Goal: Task Accomplishment & Management: Complete application form

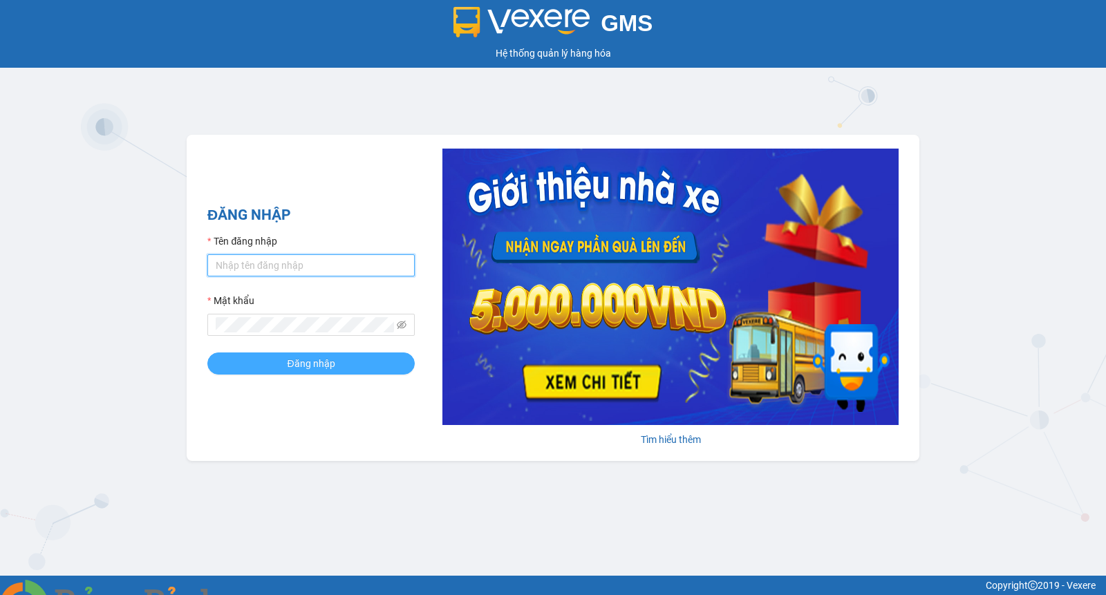
type input "levantrang.xevn"
click at [288, 367] on span "Đăng nhập" at bounding box center [311, 363] width 48 height 15
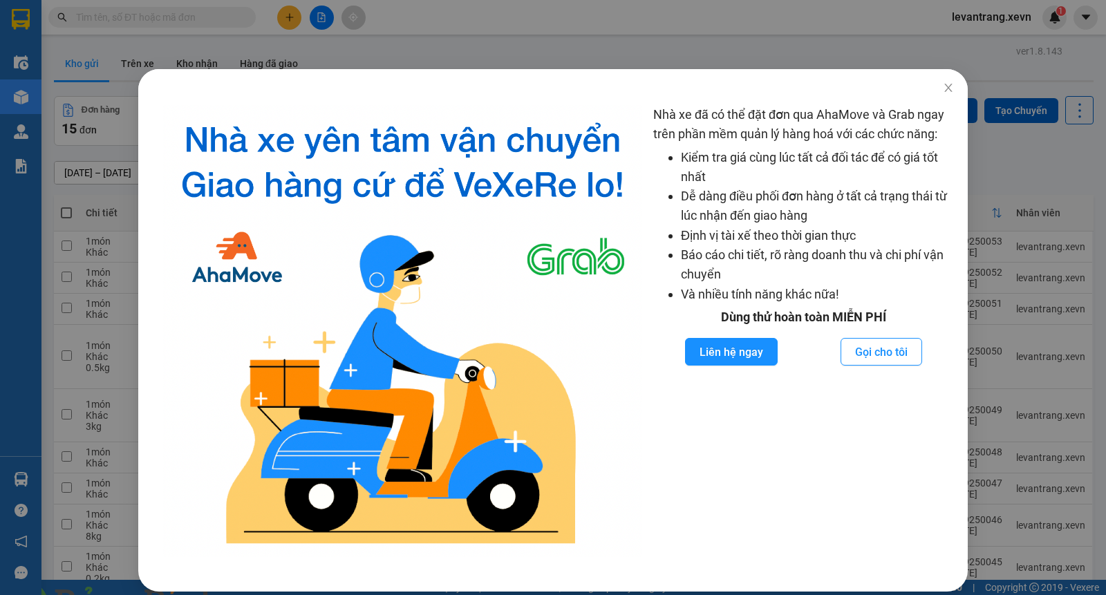
scroll to position [8, 0]
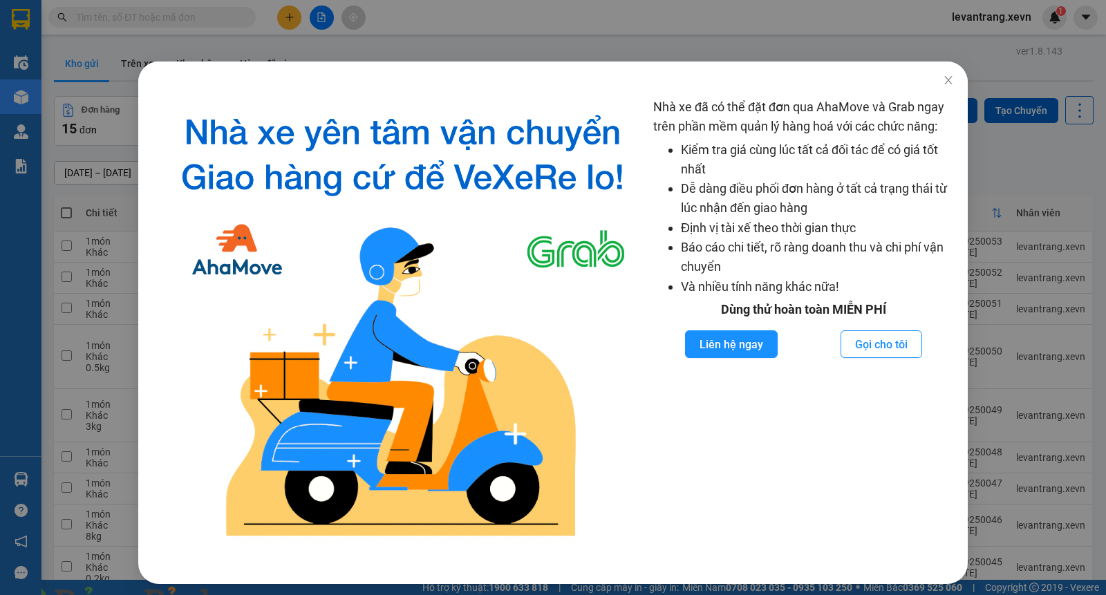
click at [254, 594] on span at bounding box center [237, 603] width 33 height 14
click at [254, 594] on img at bounding box center [250, 603] width 8 height 8
click at [942, 76] on icon "close" at bounding box center [947, 80] width 11 height 11
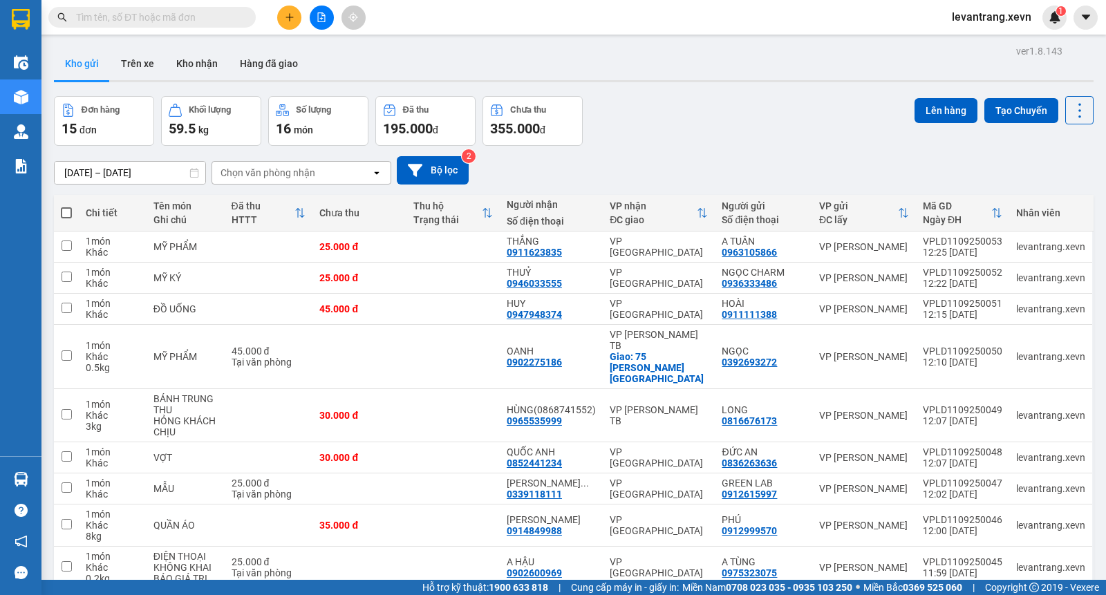
scroll to position [0, 0]
click at [710, 131] on div "Đơn hàng 15 đơn Khối lượng 59.5 kg Số lượng 16 món Đã thu 195.000 đ Chưa thu 35…" at bounding box center [573, 121] width 1039 height 50
click at [735, 125] on div "Đơn hàng 15 đơn Khối lượng 59.5 kg Số lượng 16 món Đã thu 195.000 đ Chưa thu 35…" at bounding box center [573, 121] width 1039 height 50
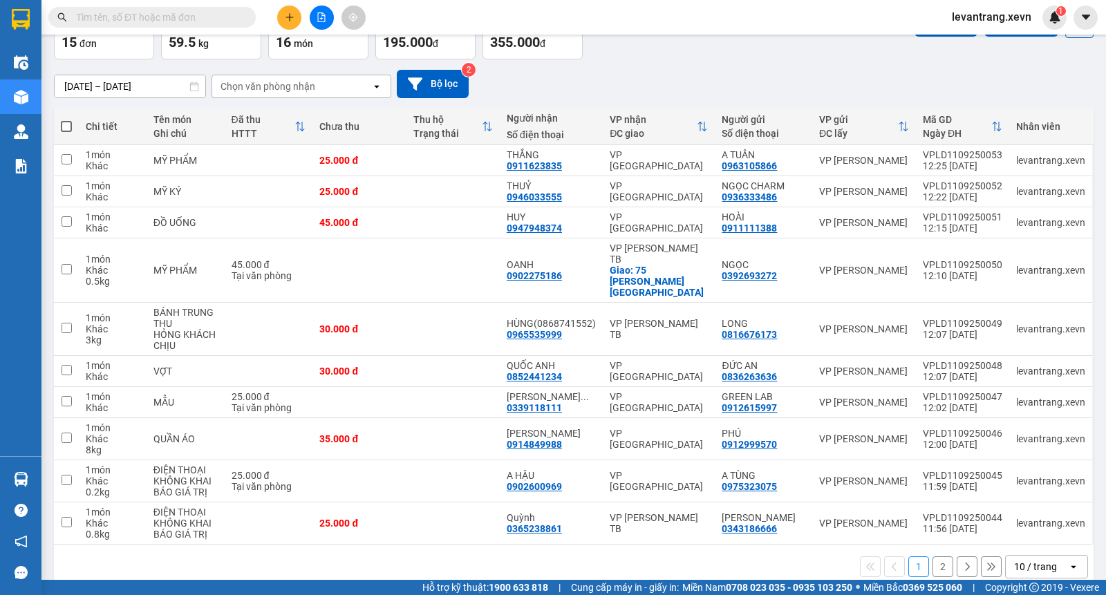
click at [932, 556] on button "2" at bounding box center [942, 566] width 21 height 21
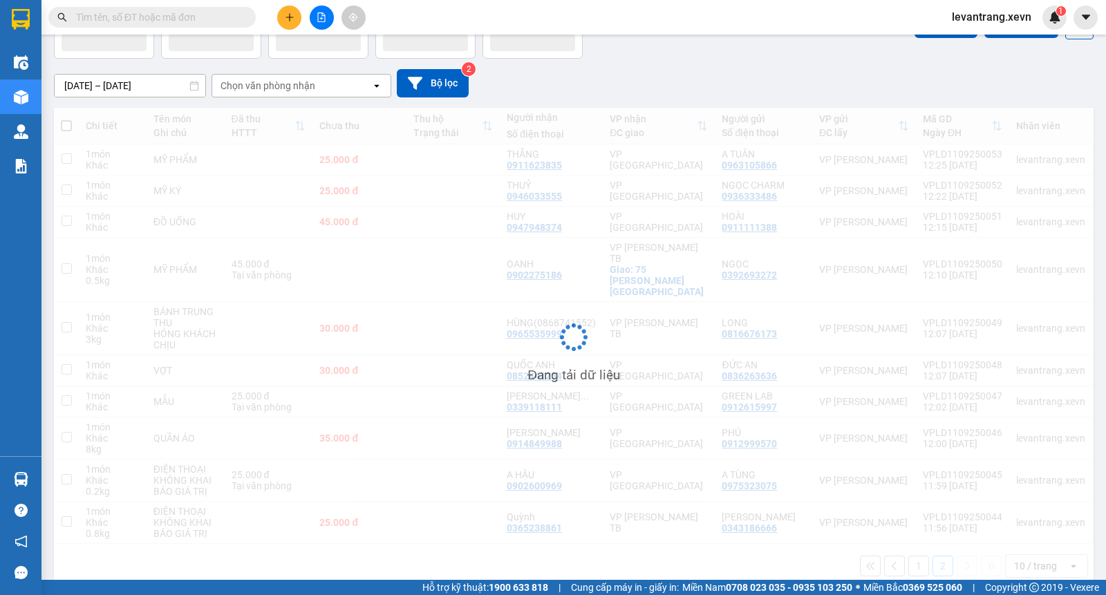
scroll to position [64, 0]
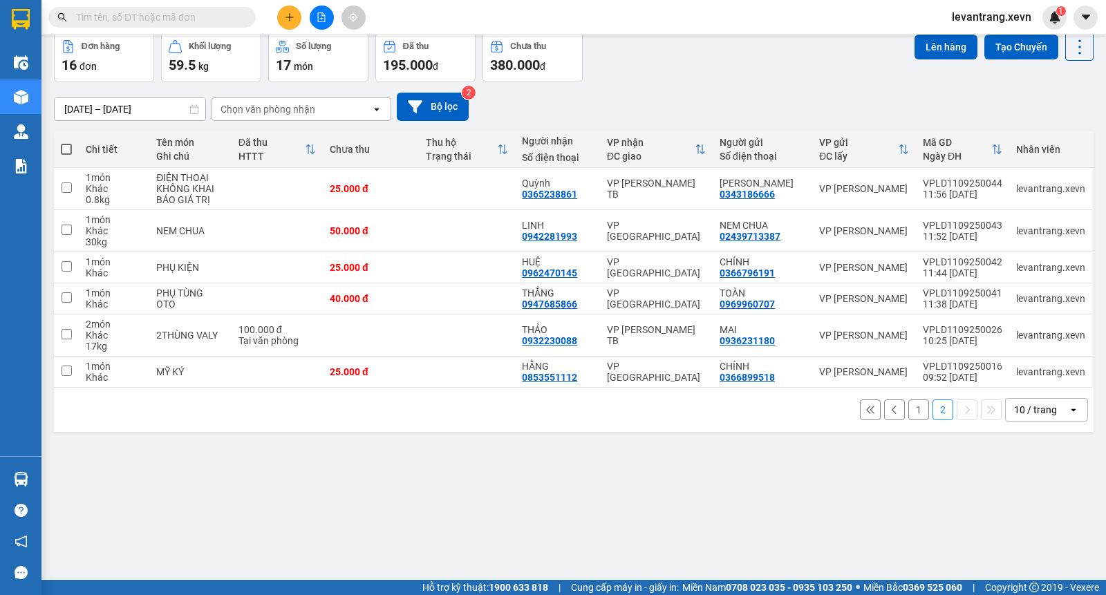
click at [908, 403] on button "1" at bounding box center [918, 409] width 21 height 21
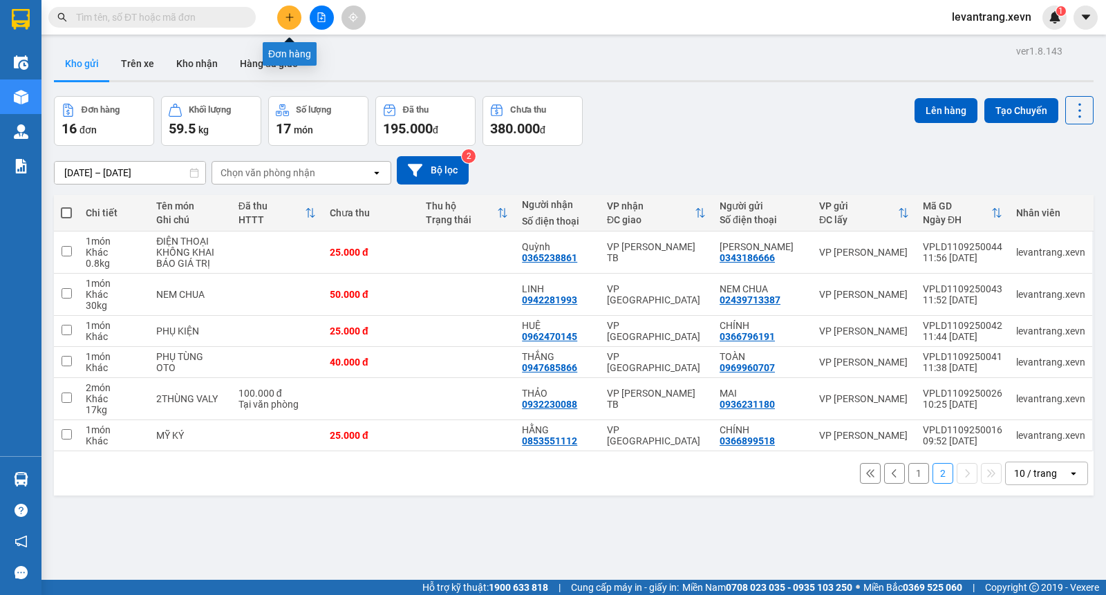
click at [289, 15] on icon "plus" at bounding box center [289, 17] width 1 height 8
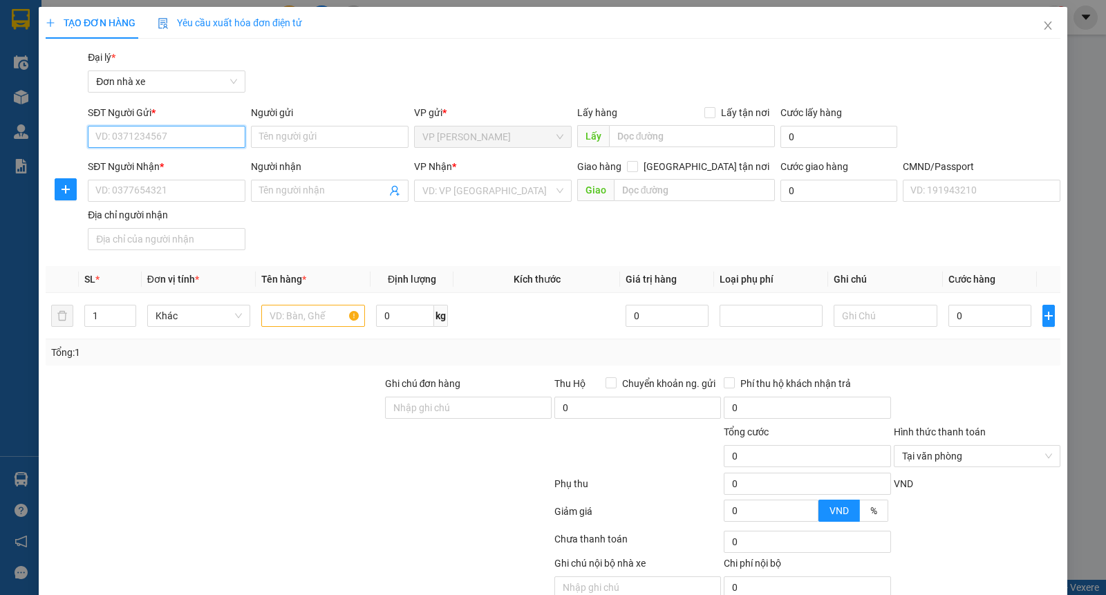
drag, startPoint x: 157, startPoint y: 135, endPoint x: 696, endPoint y: 118, distance: 539.2
click at [158, 134] on input "SĐT Người Gửi *" at bounding box center [167, 137] width 158 height 22
click at [187, 131] on input "0338828448" at bounding box center [167, 137] width 158 height 22
type input "0338828448"
click at [287, 133] on input "Người gửi" at bounding box center [330, 137] width 158 height 22
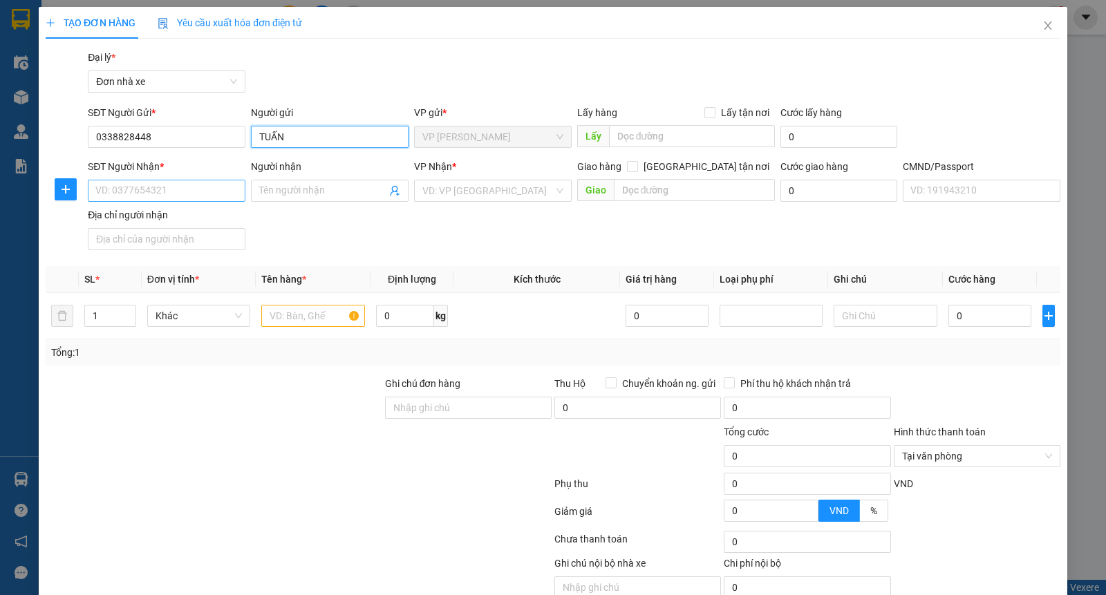
type input "TUẤN"
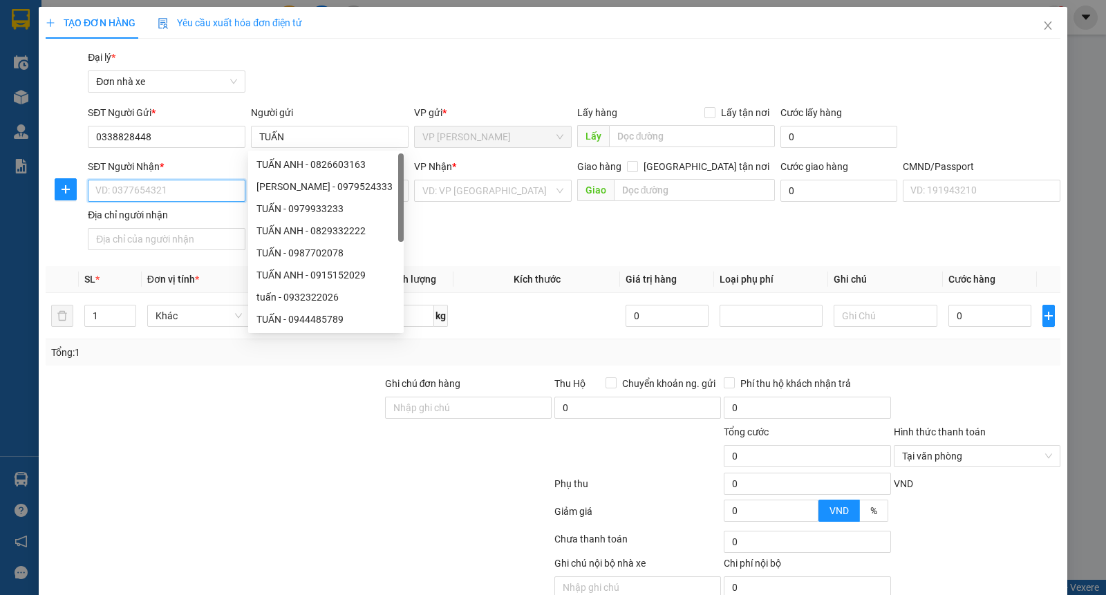
click at [173, 194] on input "SĐT Người Nhận *" at bounding box center [167, 191] width 158 height 22
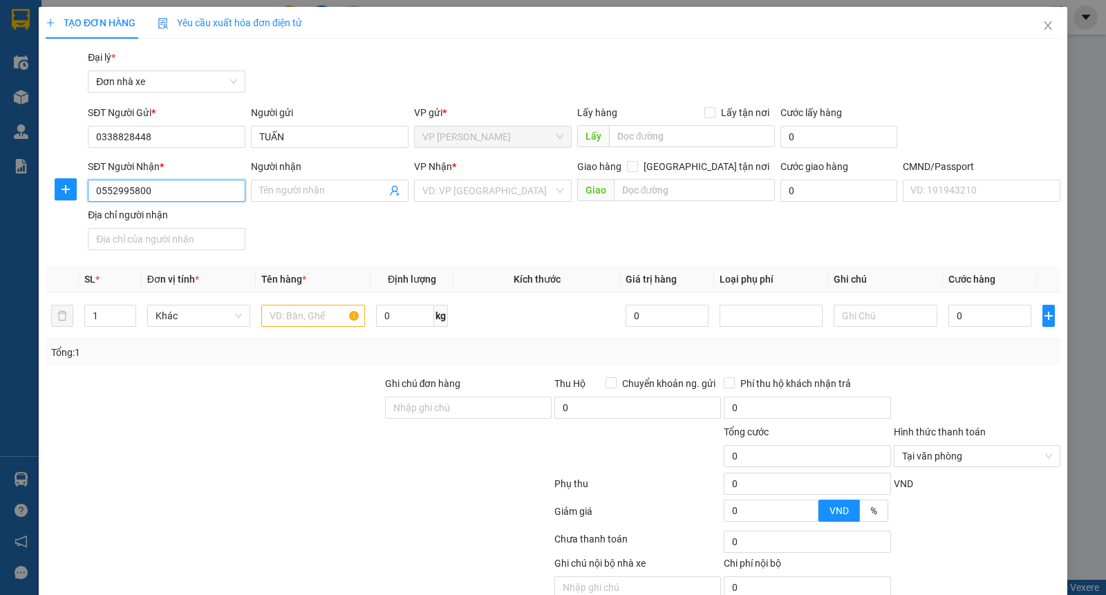
click at [182, 184] on input "0552995800" at bounding box center [167, 191] width 158 height 22
click at [106, 189] on input "0552995800" at bounding box center [167, 191] width 158 height 22
click at [158, 187] on input "0582995800" at bounding box center [167, 191] width 158 height 22
type input "0582995800"
click at [277, 188] on input "Người nhận" at bounding box center [322, 190] width 127 height 15
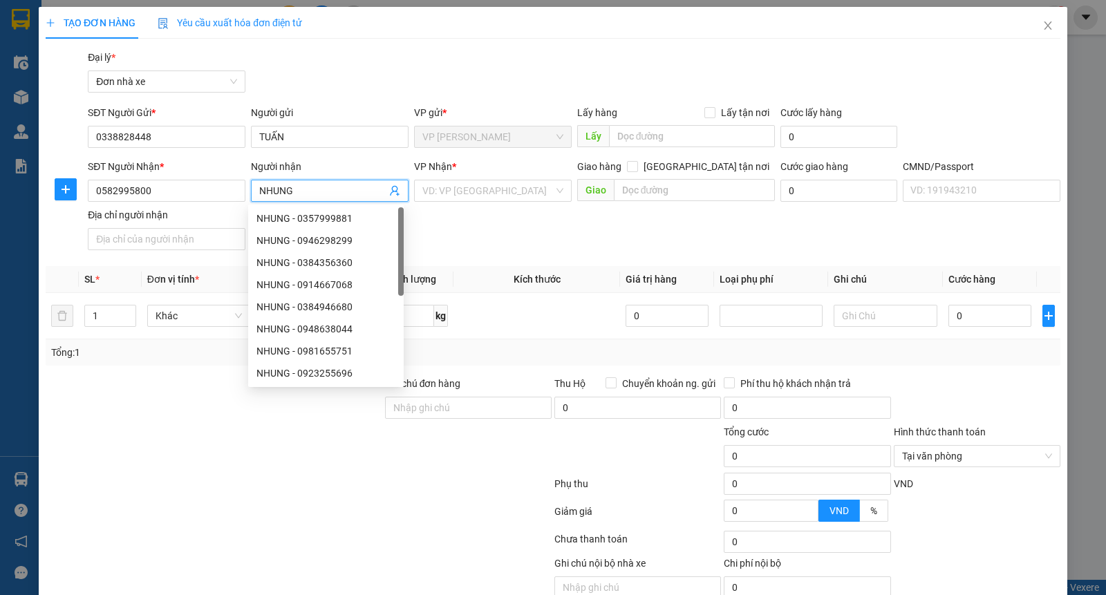
type input "NHUNG"
click at [459, 53] on div "Gói vận chuyển * Tiêu chuẩn Đại lý * Đơn nhà xe" at bounding box center [574, 74] width 978 height 48
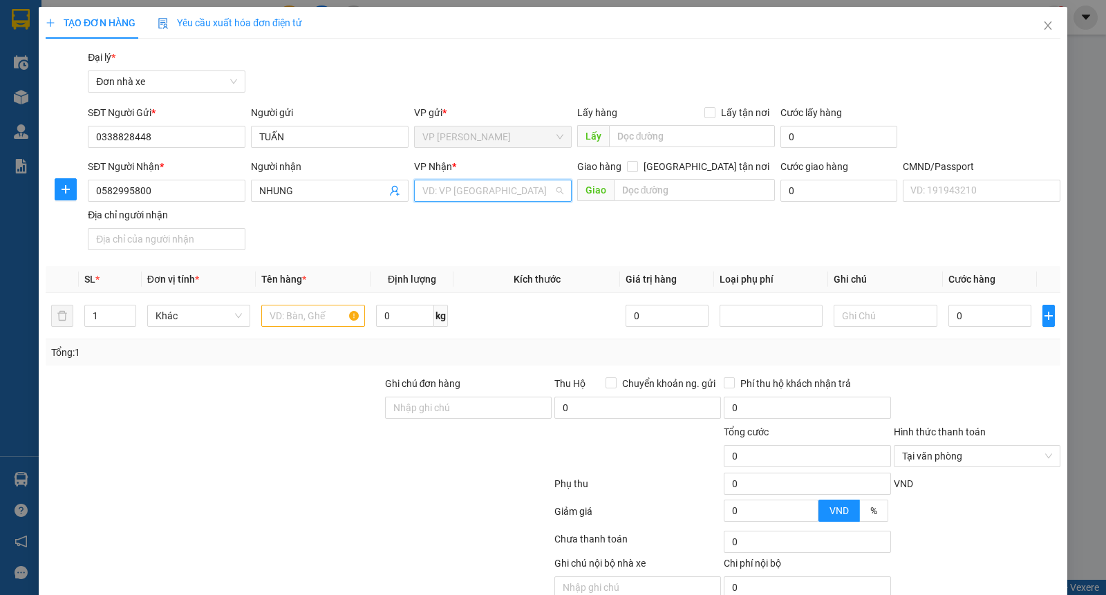
click at [478, 197] on input "search" at bounding box center [487, 190] width 131 height 21
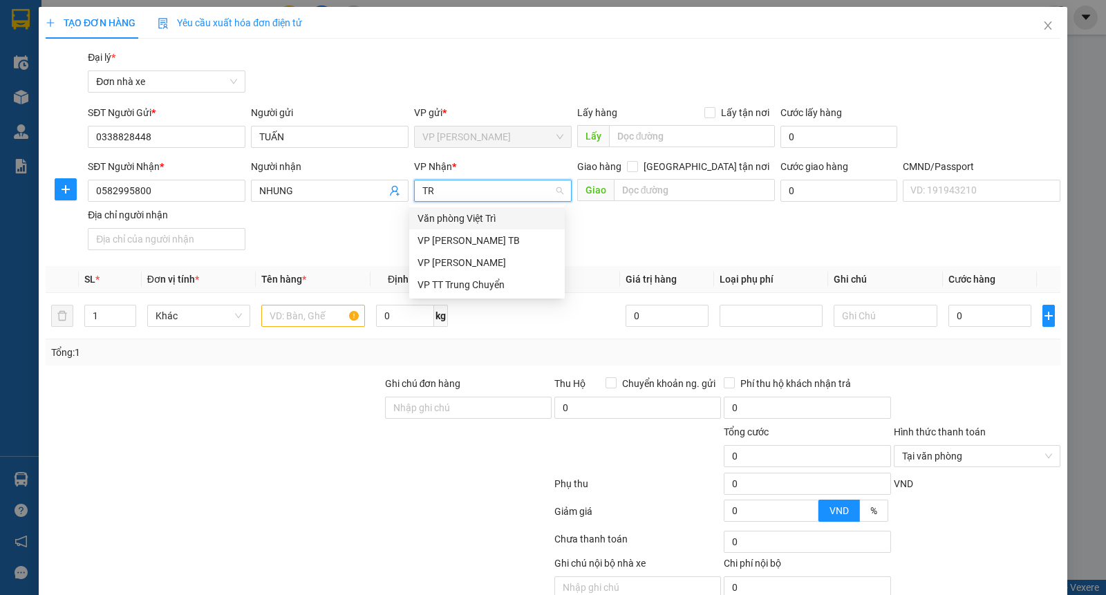
type input "TRA"
drag, startPoint x: 462, startPoint y: 224, endPoint x: 450, endPoint y: 225, distance: 11.1
click at [462, 223] on div "VP [PERSON_NAME] TB" at bounding box center [486, 218] width 139 height 15
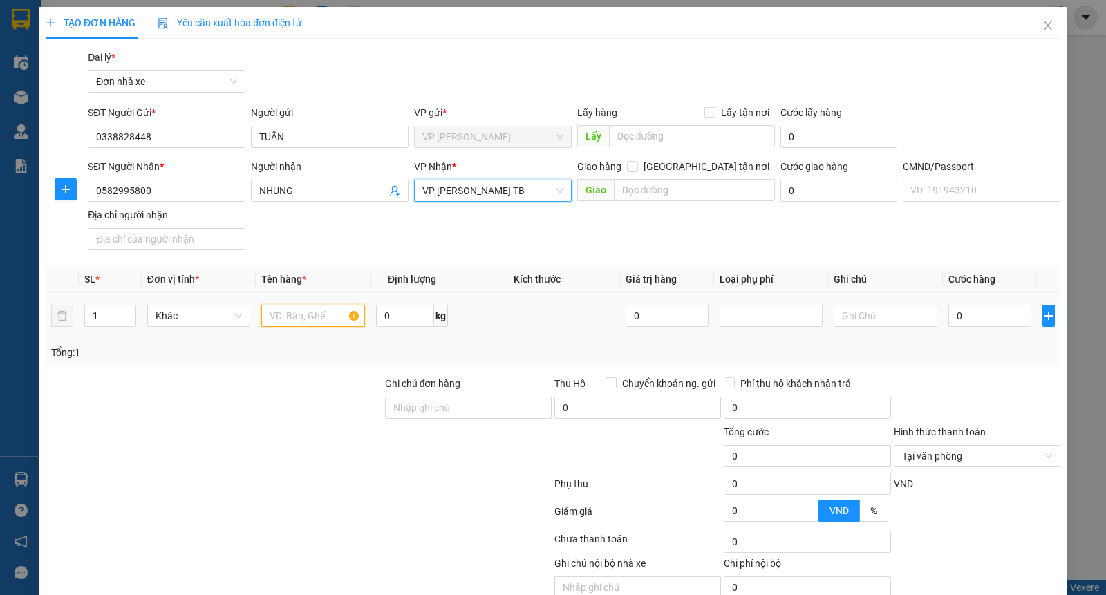
click at [288, 319] on input "text" at bounding box center [313, 316] width 104 height 22
type input "D"
type input "ĐIÊN THOẠI"
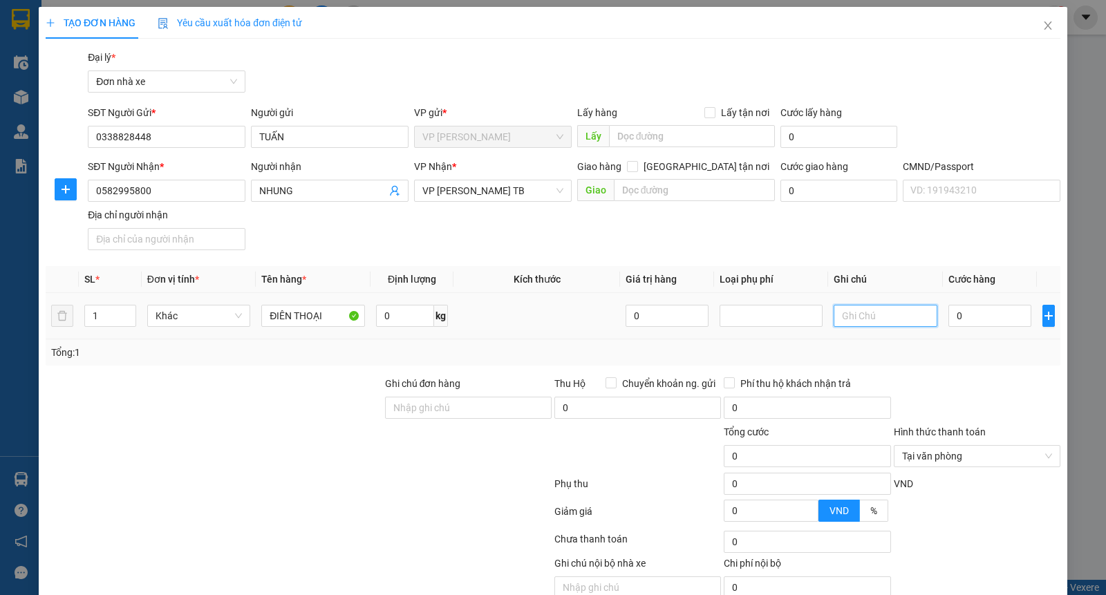
click at [882, 309] on input "text" at bounding box center [885, 316] width 104 height 22
type input "KHÔNG KHAI BÁO GIÁ TRỊ"
click at [412, 325] on input "0" at bounding box center [405, 316] width 58 height 22
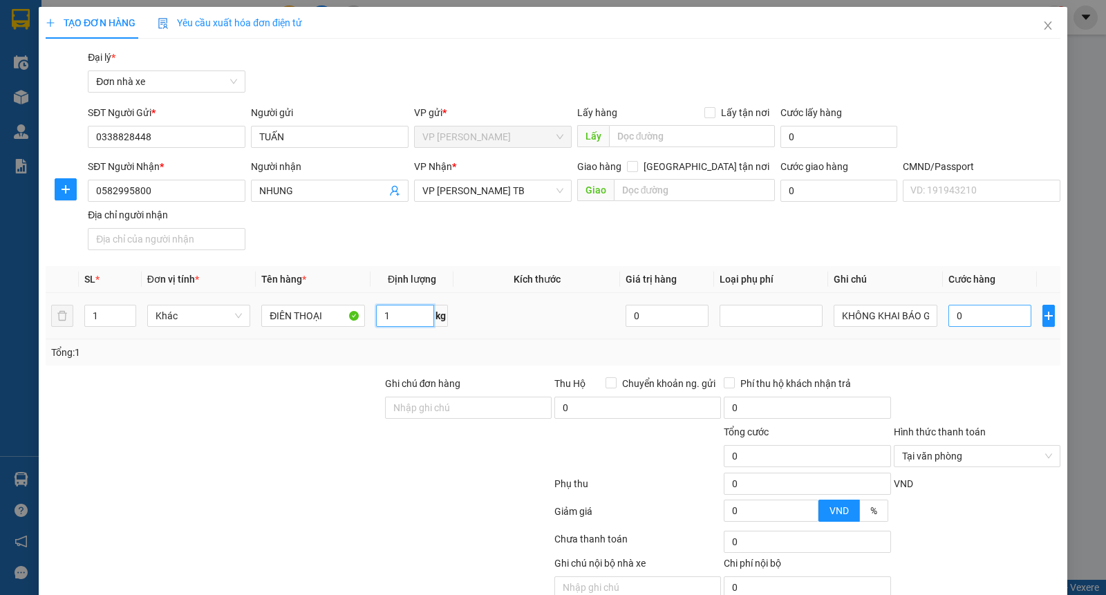
type input "1"
click at [978, 314] on input "0" at bounding box center [989, 316] width 83 height 22
type input "2"
type input "25"
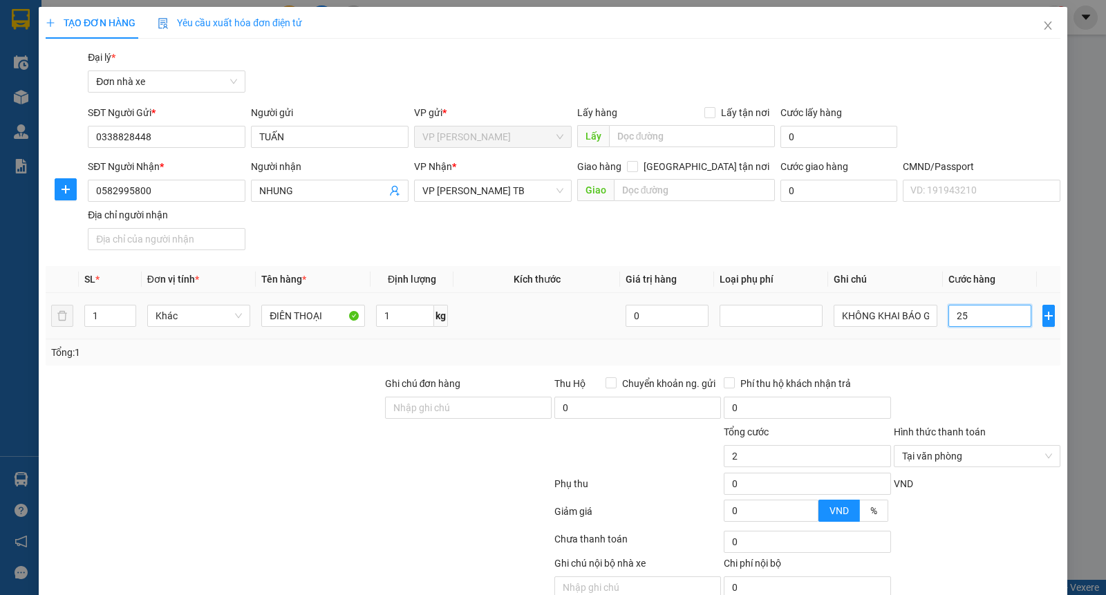
type input "25"
type input "25.000"
click at [983, 376] on div at bounding box center [976, 400] width 169 height 48
type input "25.000"
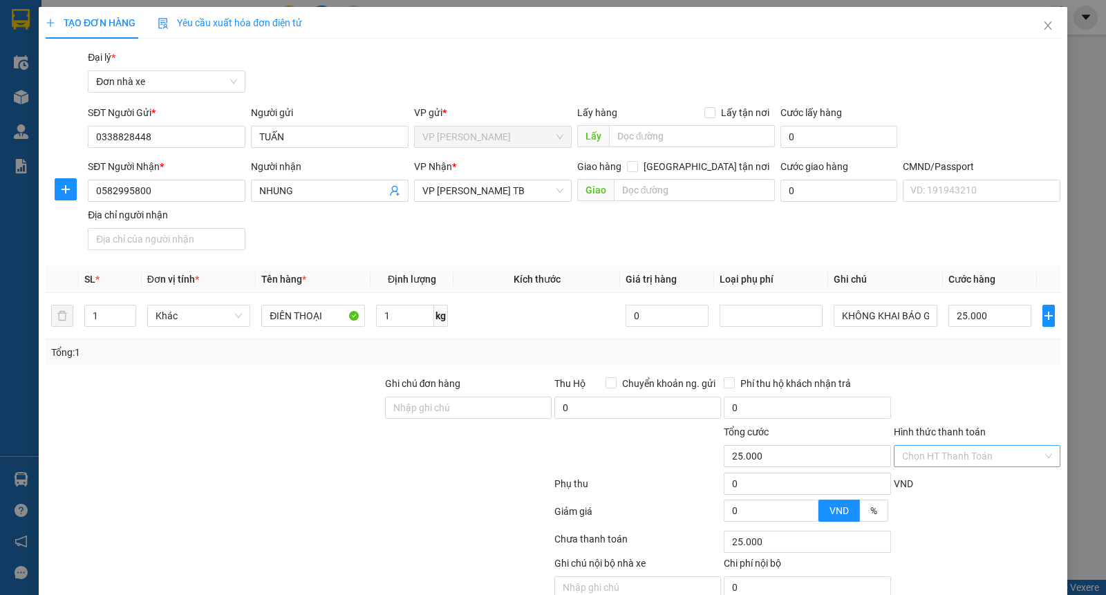
scroll to position [63, 0]
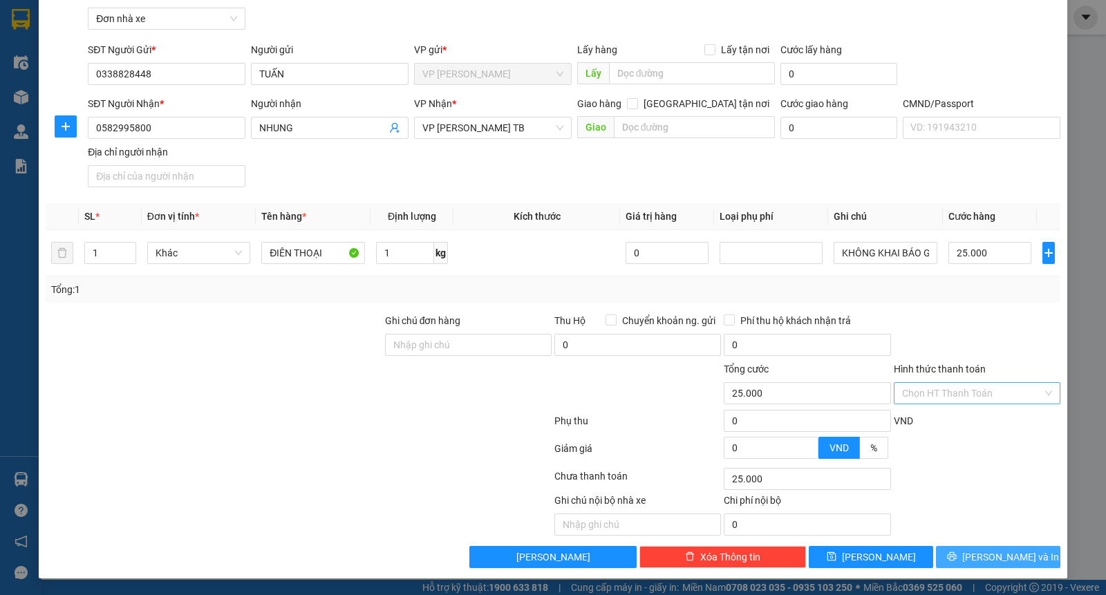
click at [981, 549] on button "[PERSON_NAME] và In" at bounding box center [998, 557] width 124 height 22
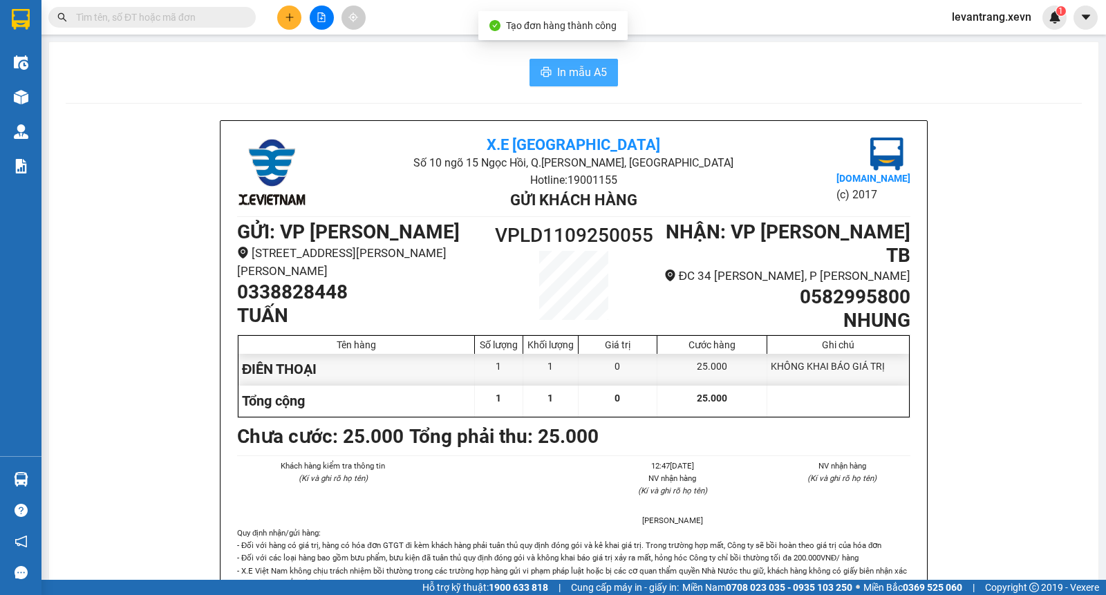
click at [540, 74] on icon "printer" at bounding box center [545, 71] width 11 height 11
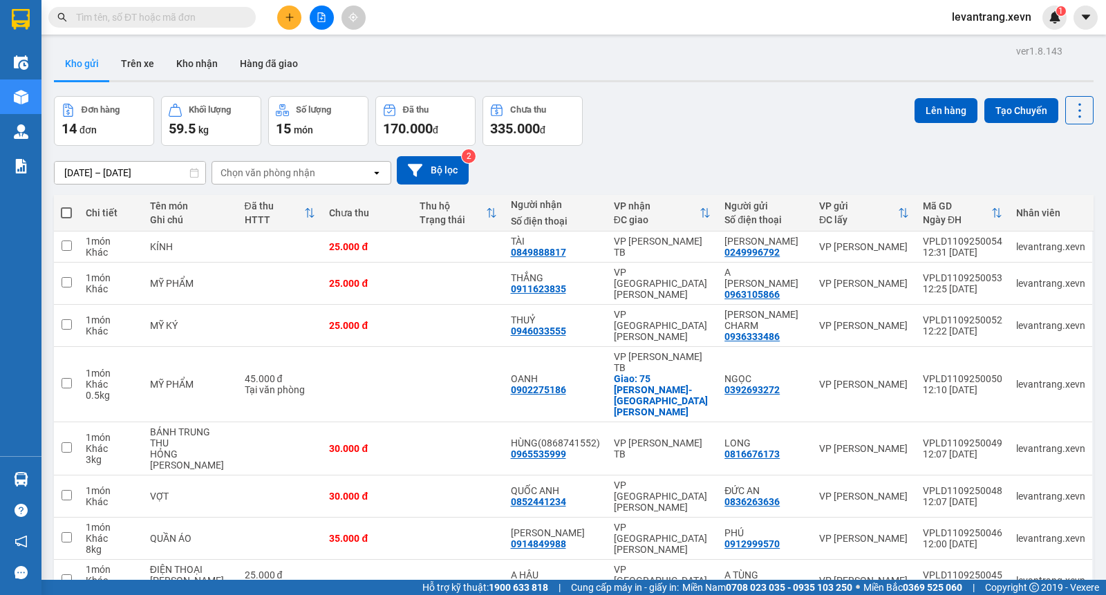
click at [768, 100] on div "Đơn hàng 14 đơn Khối lượng 59.5 kg Số lượng 15 món Đã thu 170.000 đ Chưa thu 33…" at bounding box center [573, 121] width 1039 height 50
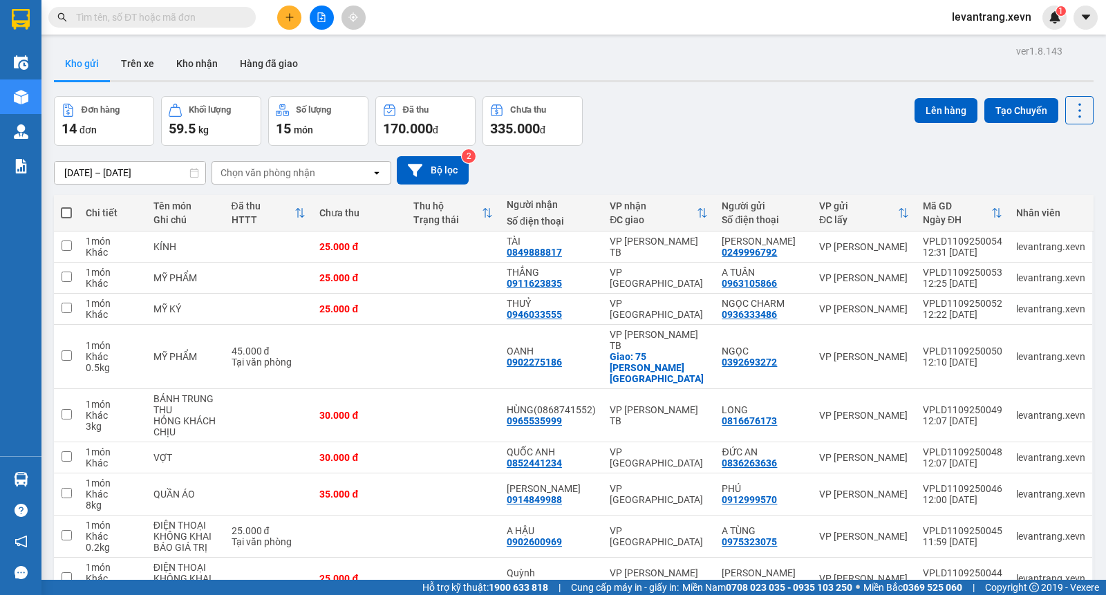
click at [76, 64] on button "Kho gửi" at bounding box center [82, 63] width 56 height 33
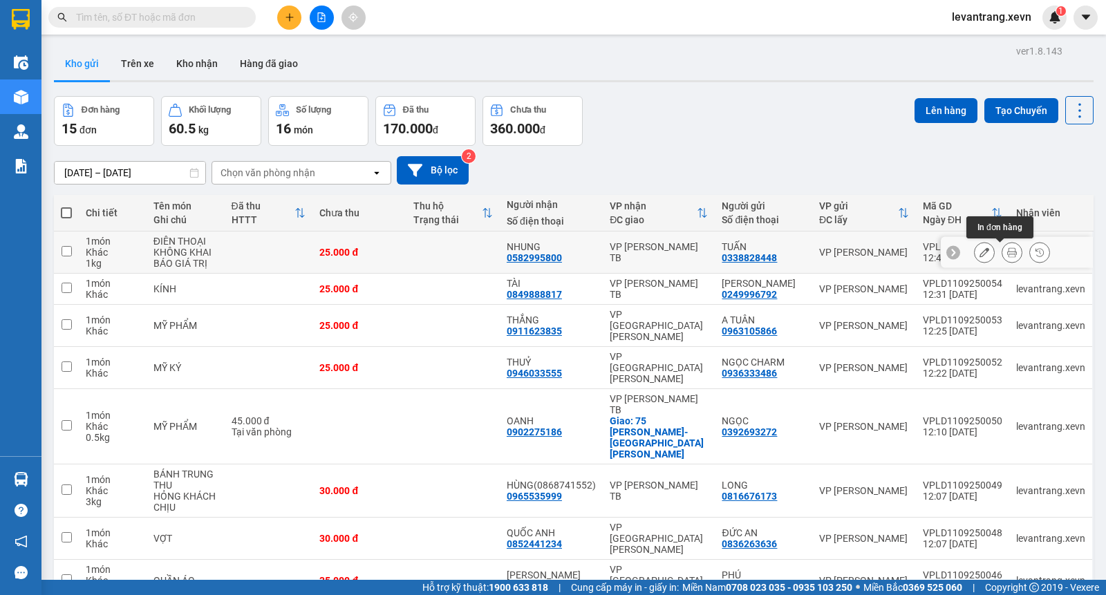
click at [1007, 249] on icon at bounding box center [1012, 252] width 10 height 10
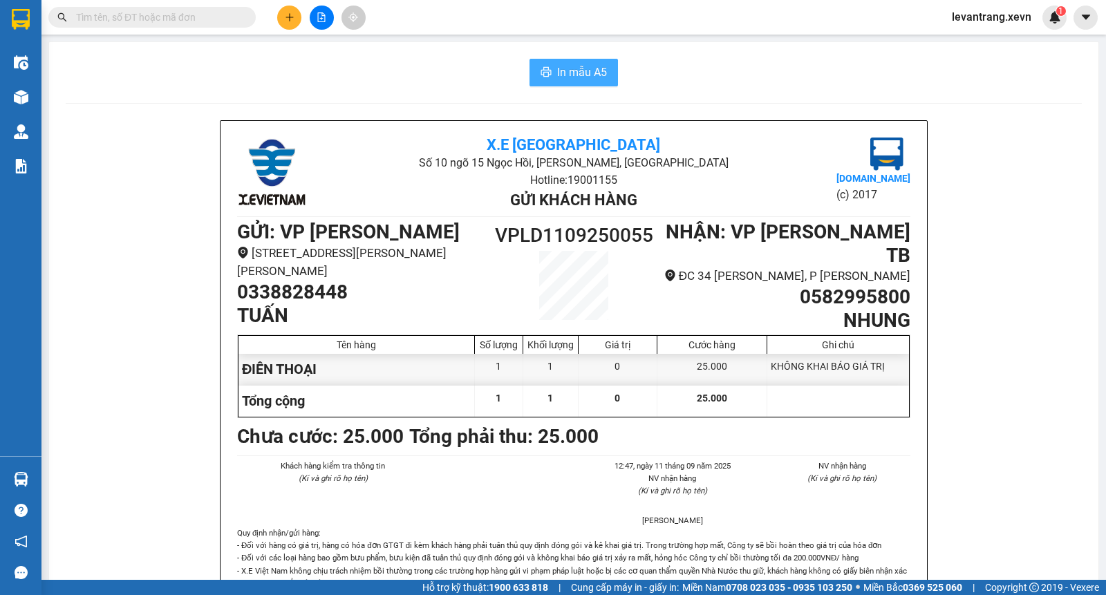
click at [570, 75] on span "In mẫu A5" at bounding box center [582, 72] width 50 height 17
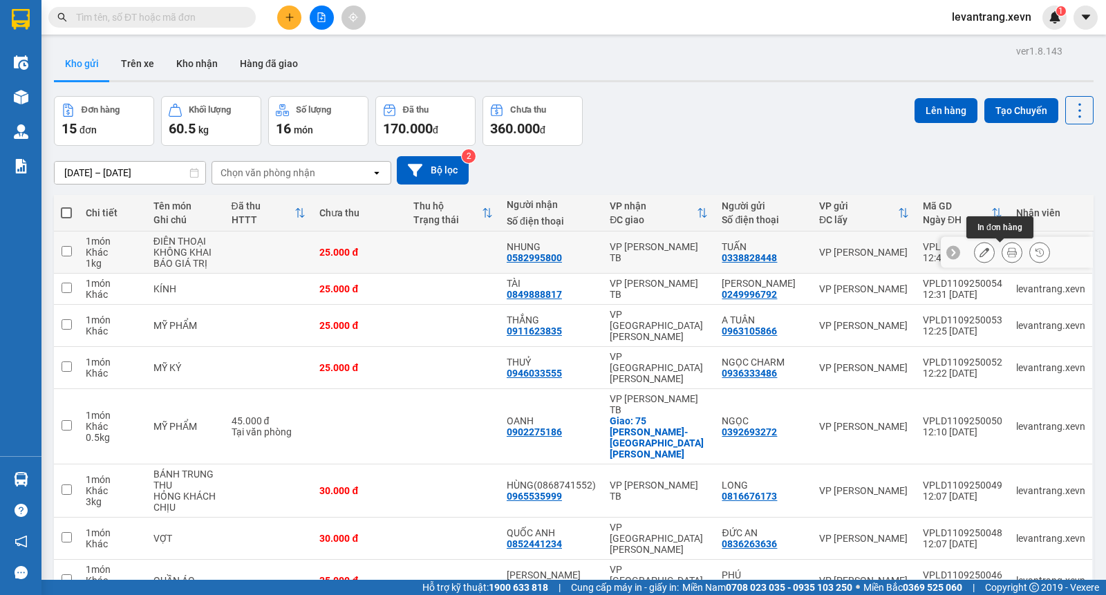
click at [1007, 253] on icon at bounding box center [1012, 252] width 10 height 10
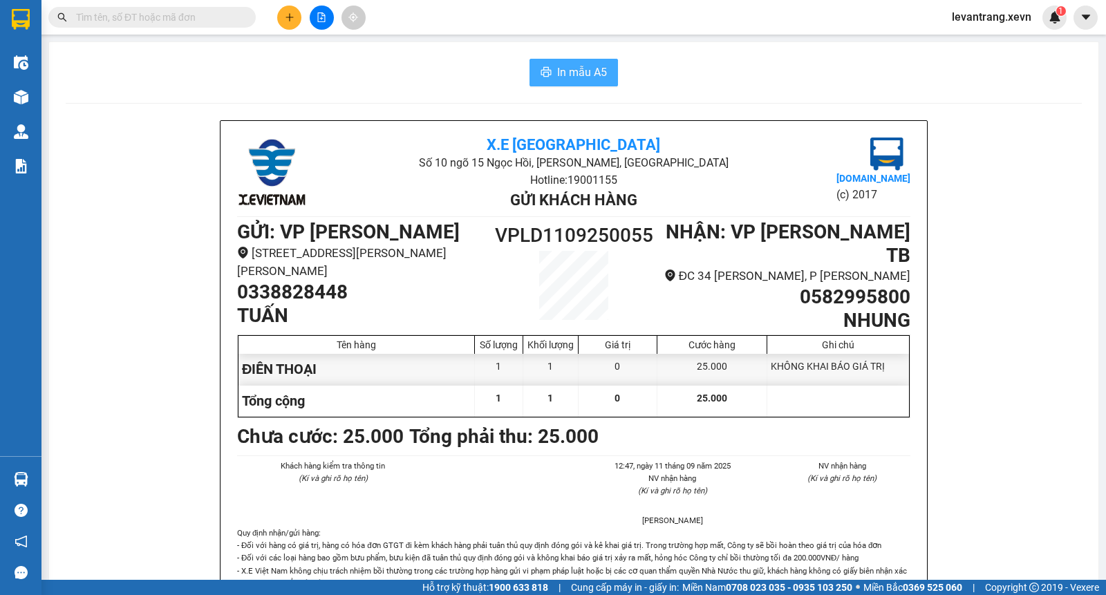
click at [557, 73] on span "In mẫu A5" at bounding box center [582, 72] width 50 height 17
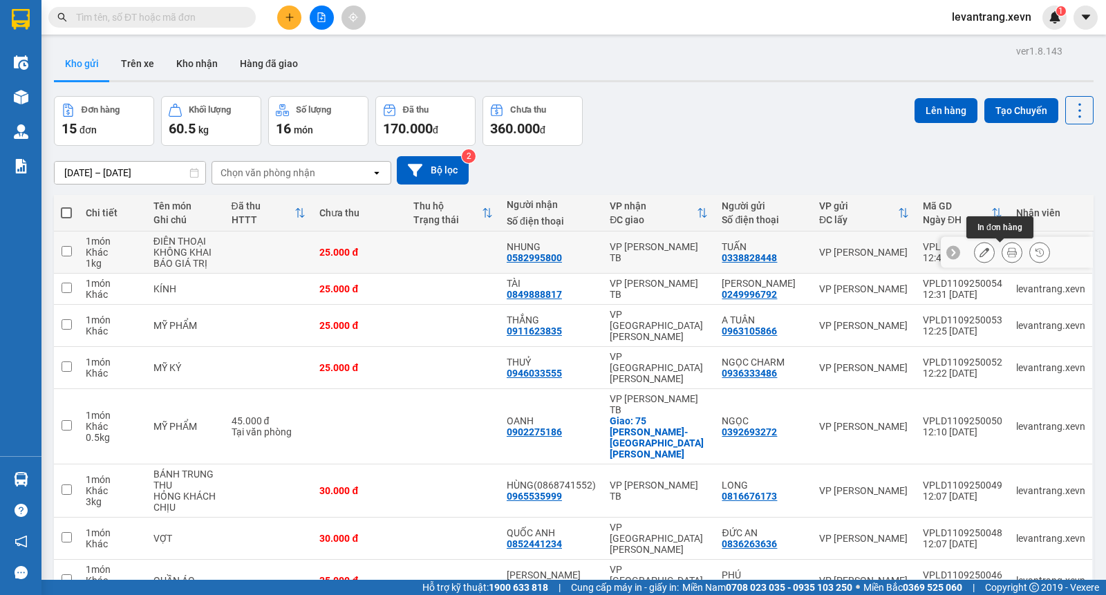
click at [1007, 254] on icon at bounding box center [1012, 252] width 10 height 10
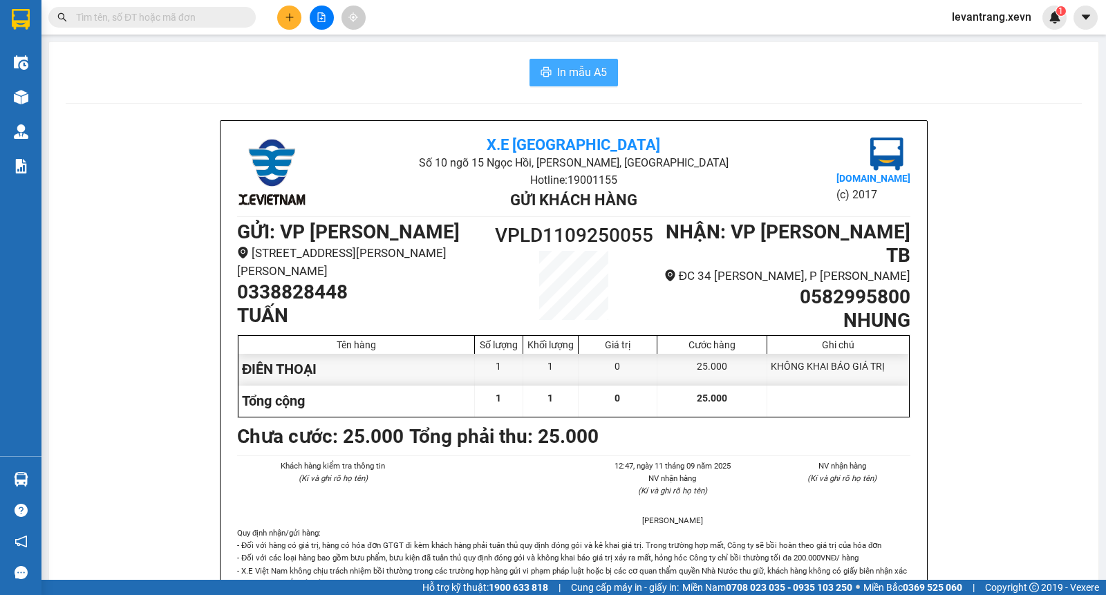
click at [592, 74] on span "In mẫu A5" at bounding box center [582, 72] width 50 height 17
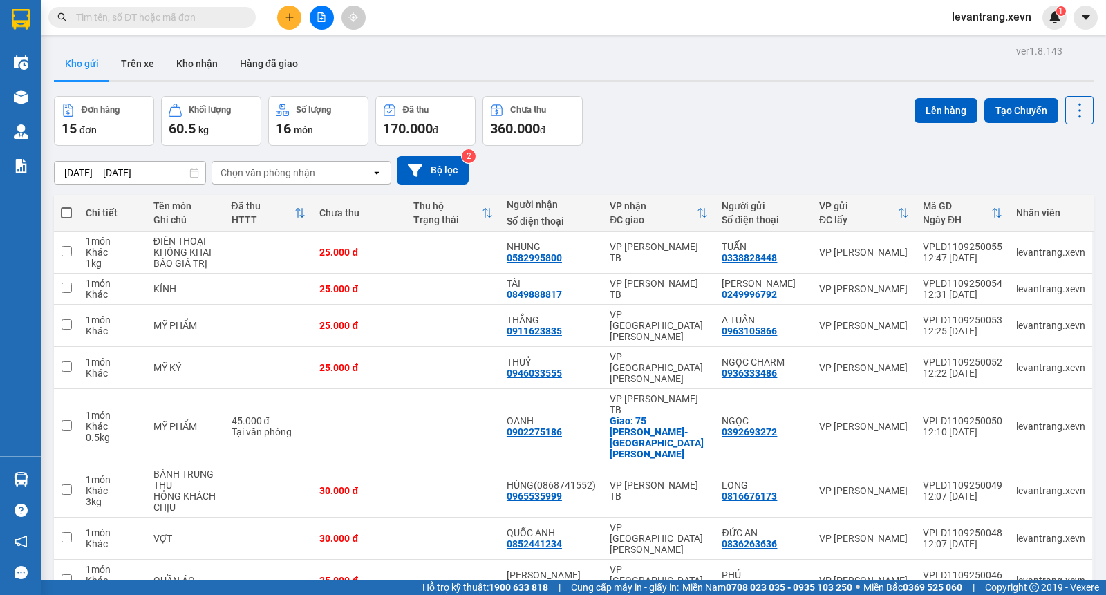
click at [685, 74] on div "Kho gửi Trên xe Kho nhận Hàng đã giao" at bounding box center [573, 65] width 1039 height 37
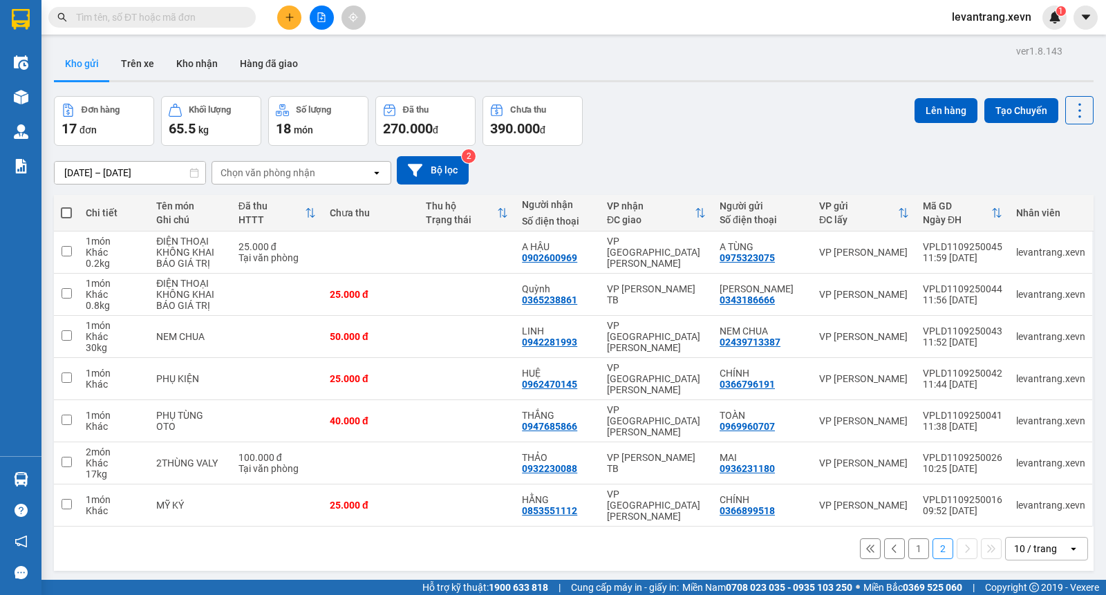
drag, startPoint x: 763, startPoint y: 139, endPoint x: 750, endPoint y: 87, distance: 53.5
click at [763, 124] on div "Đơn hàng 17 đơn Khối lượng 65.5 kg Số lượng 18 món Đã thu 270.000 đ Chưa thu 39…" at bounding box center [573, 121] width 1039 height 50
click at [909, 538] on button "1" at bounding box center [918, 548] width 21 height 21
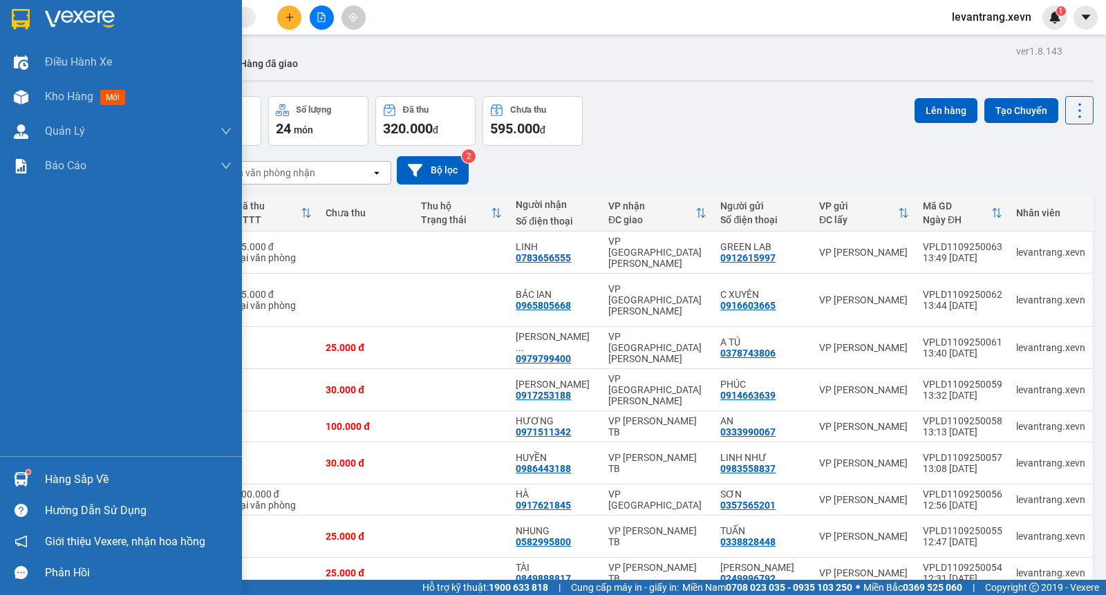
click at [25, 478] on img at bounding box center [21, 479] width 15 height 15
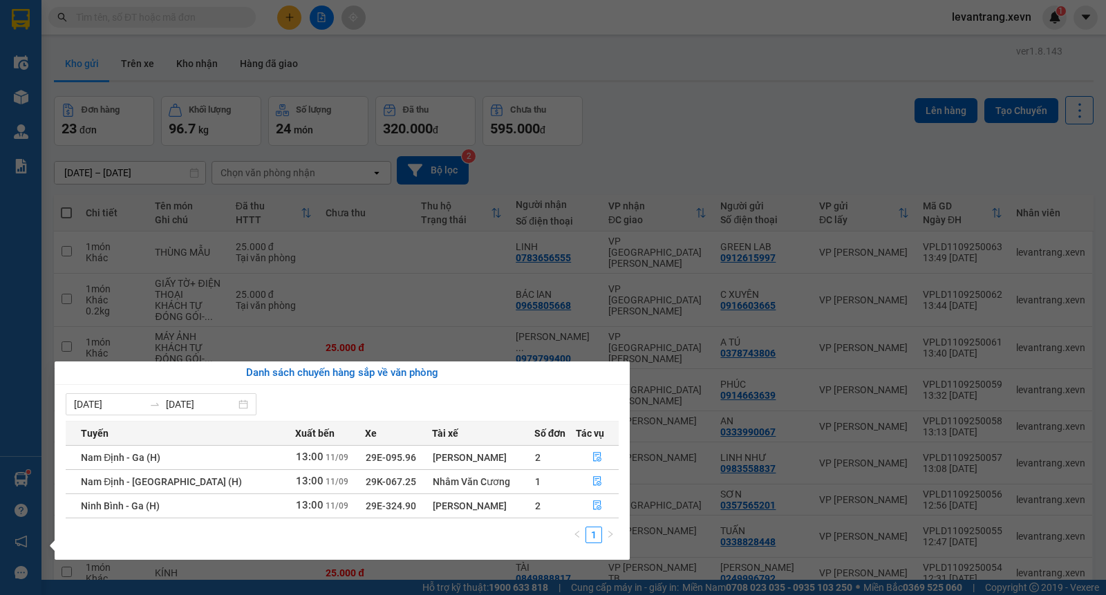
click at [723, 108] on section "Kết quả tìm kiếm ( 0 ) Bộ lọc No Data levantrang.xevn 1 Điều hành xe Kho hàng m…" at bounding box center [553, 297] width 1106 height 595
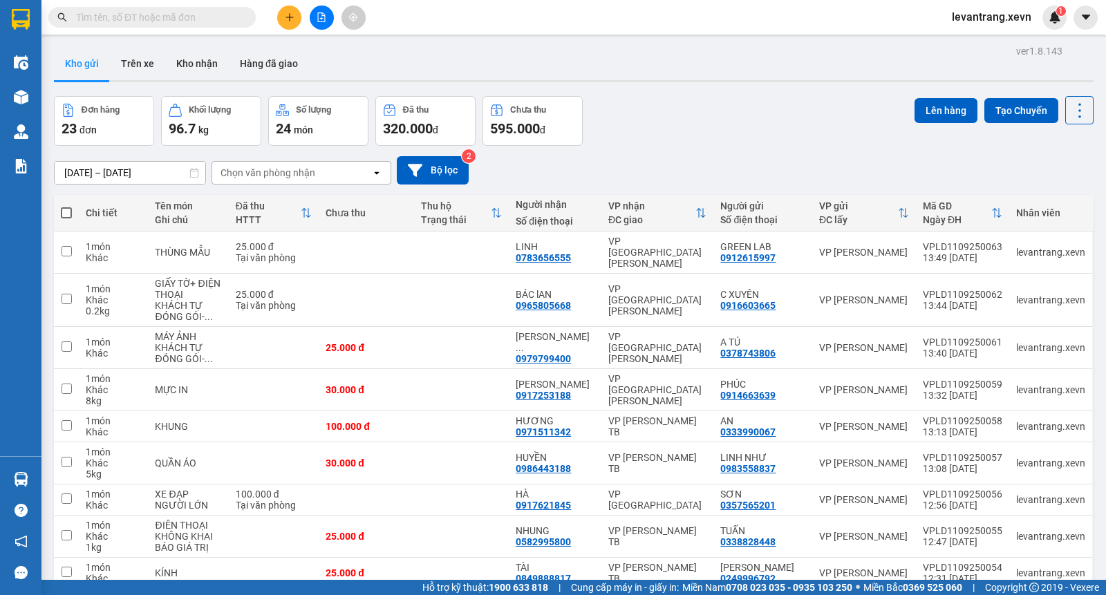
click at [812, 149] on div "09/09/2025 – 11/09/2025 Press the down arrow key to interact with the calendar …" at bounding box center [573, 170] width 1039 height 49
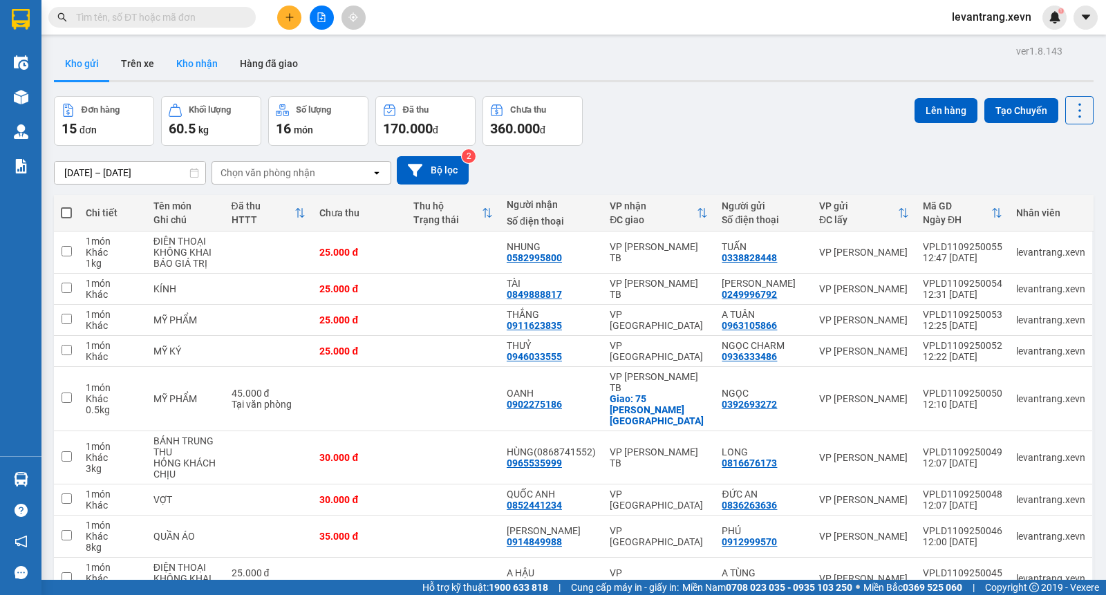
click at [207, 70] on button "Kho nhận" at bounding box center [197, 63] width 64 height 33
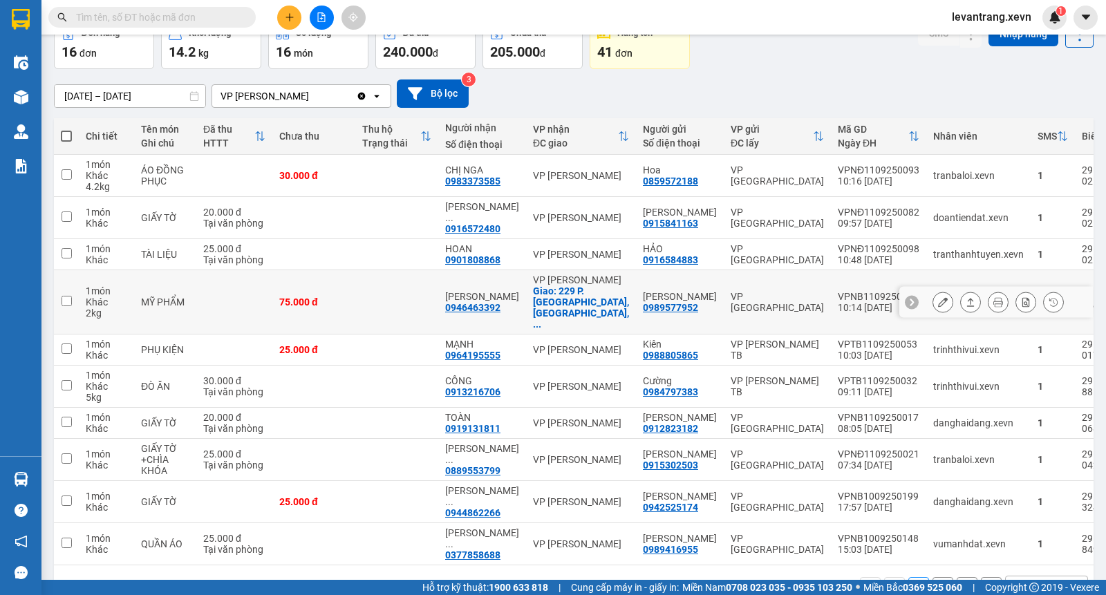
scroll to position [114, 0]
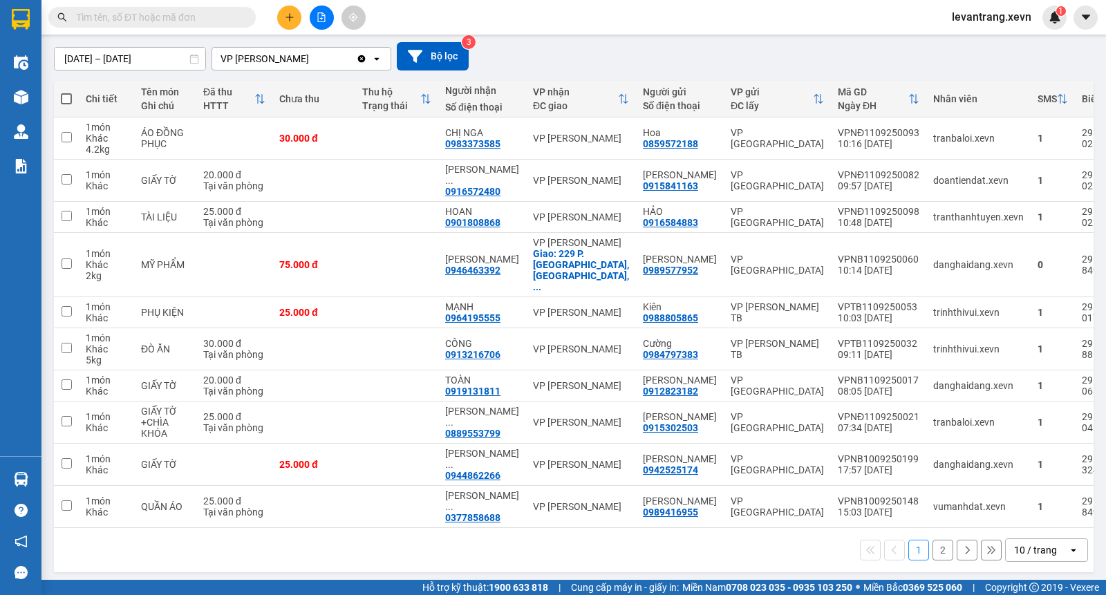
click at [932, 548] on button "2" at bounding box center [942, 550] width 21 height 21
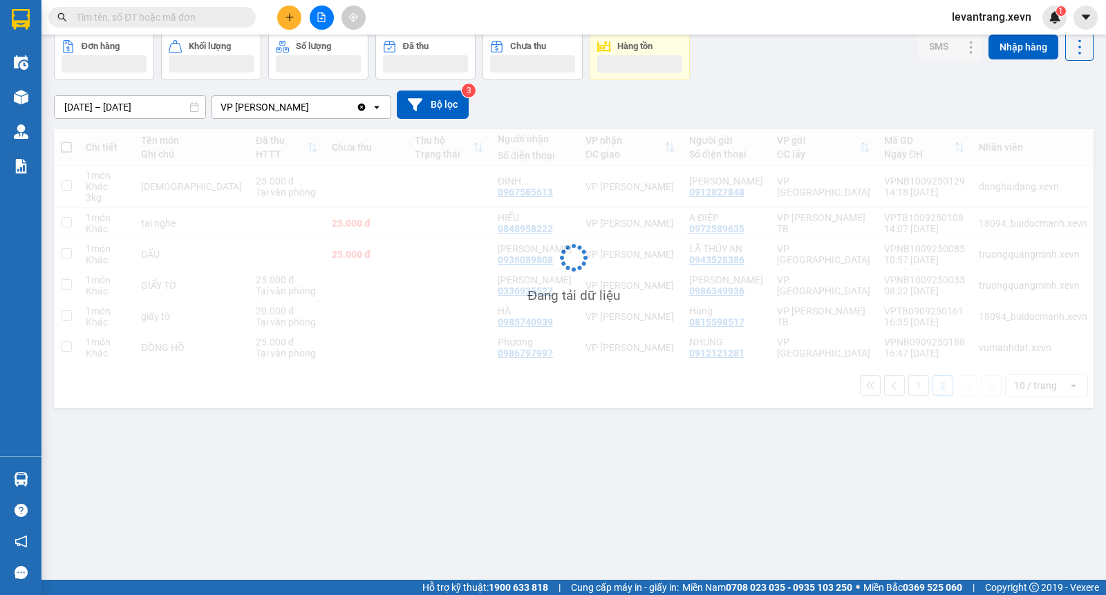
scroll to position [64, 0]
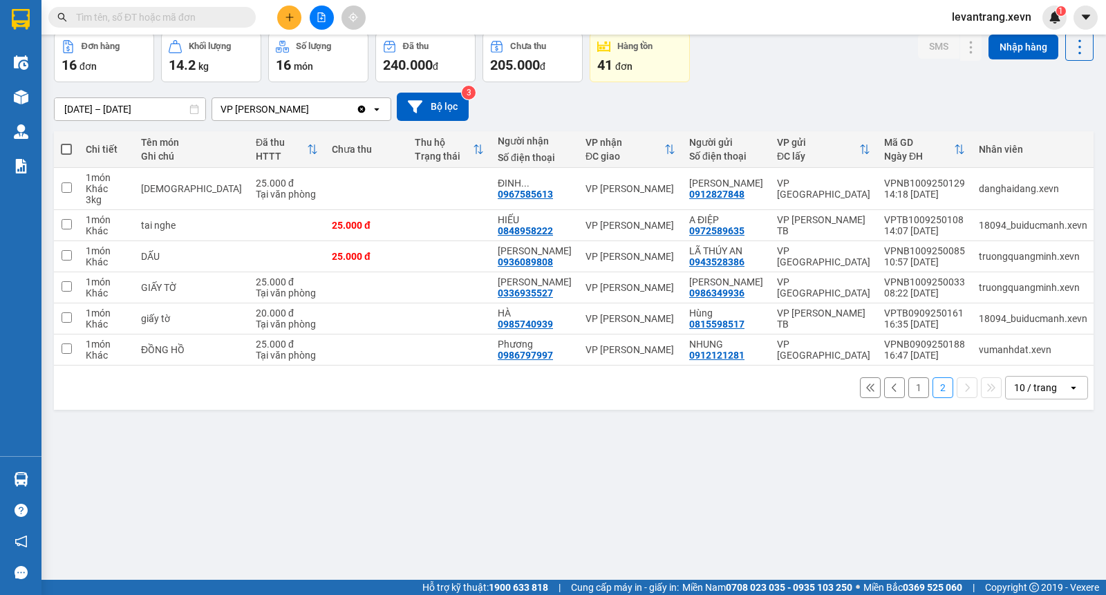
click at [908, 398] on button "1" at bounding box center [918, 387] width 21 height 21
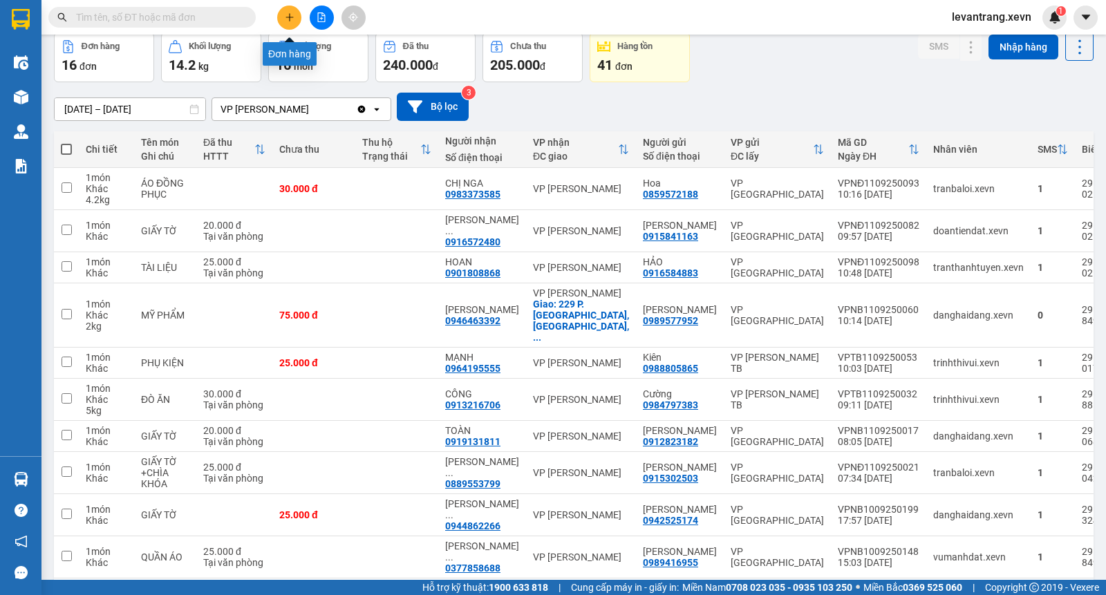
click at [294, 21] on button at bounding box center [289, 18] width 24 height 24
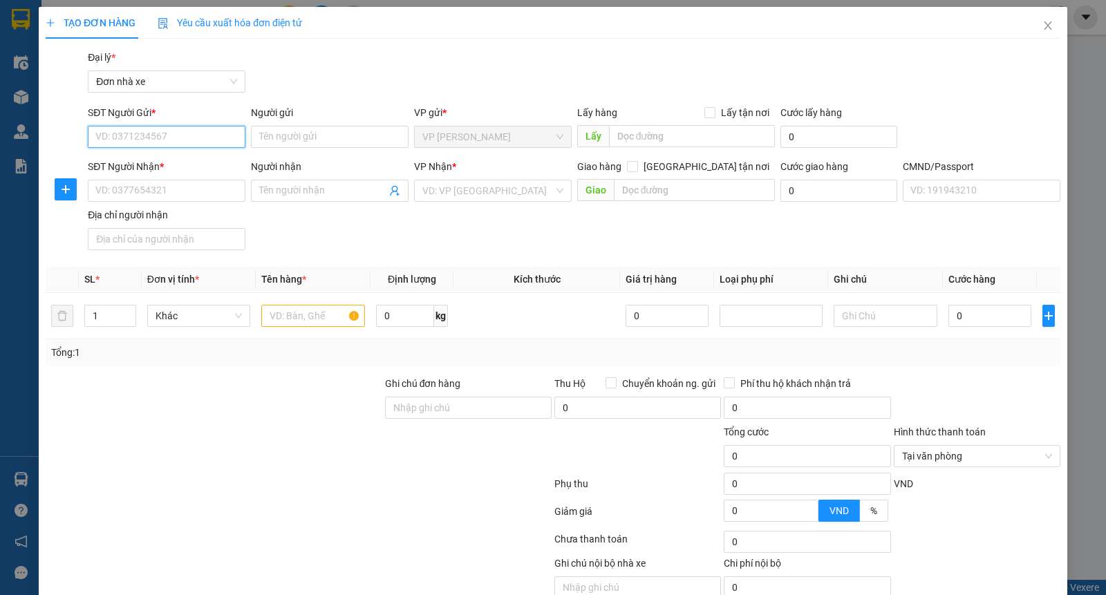
click at [180, 139] on input "SĐT Người Gửi *" at bounding box center [167, 137] width 158 height 22
type input "0983558837"
click at [167, 132] on input "0983558837" at bounding box center [167, 137] width 158 height 22
click at [173, 167] on div "0983558837 - TRÂM OANH" at bounding box center [164, 164] width 139 height 15
type input "TRÂM OANH"
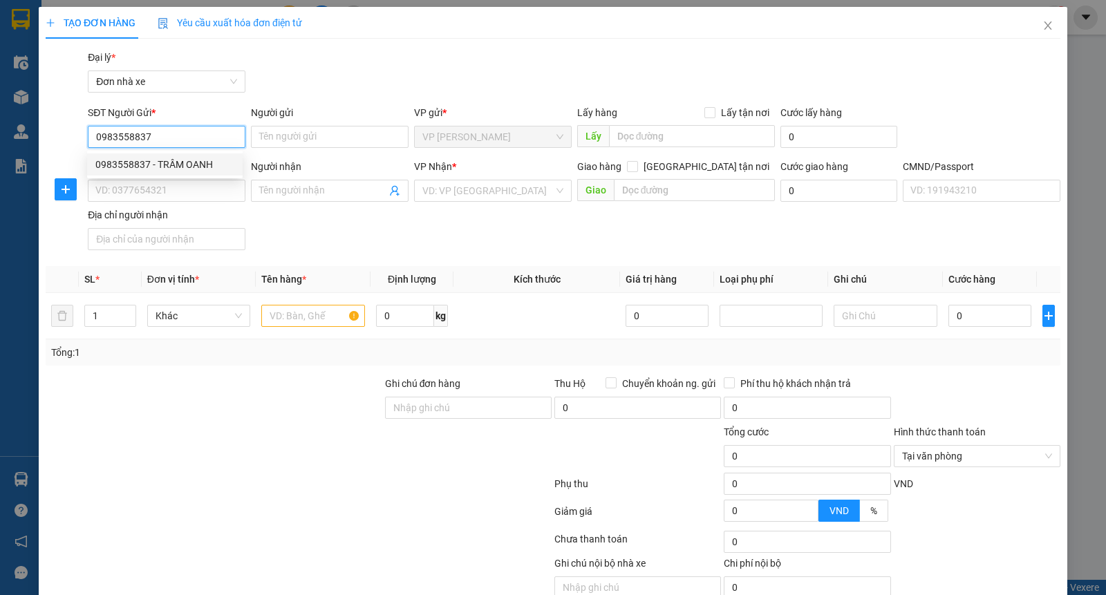
type input "0972045879"
type input "tú"
type input "037082007228 [PERSON_NAME]"
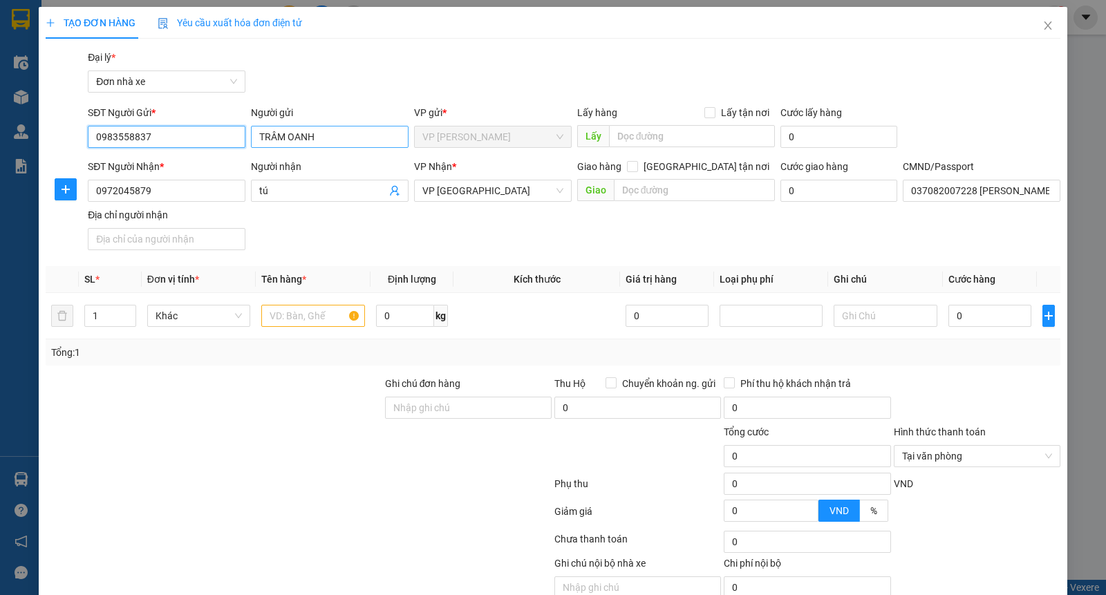
type input "0983558837"
click at [316, 135] on input "TRÂM OANH" at bounding box center [330, 137] width 158 height 22
type input "LINH NHƯ"
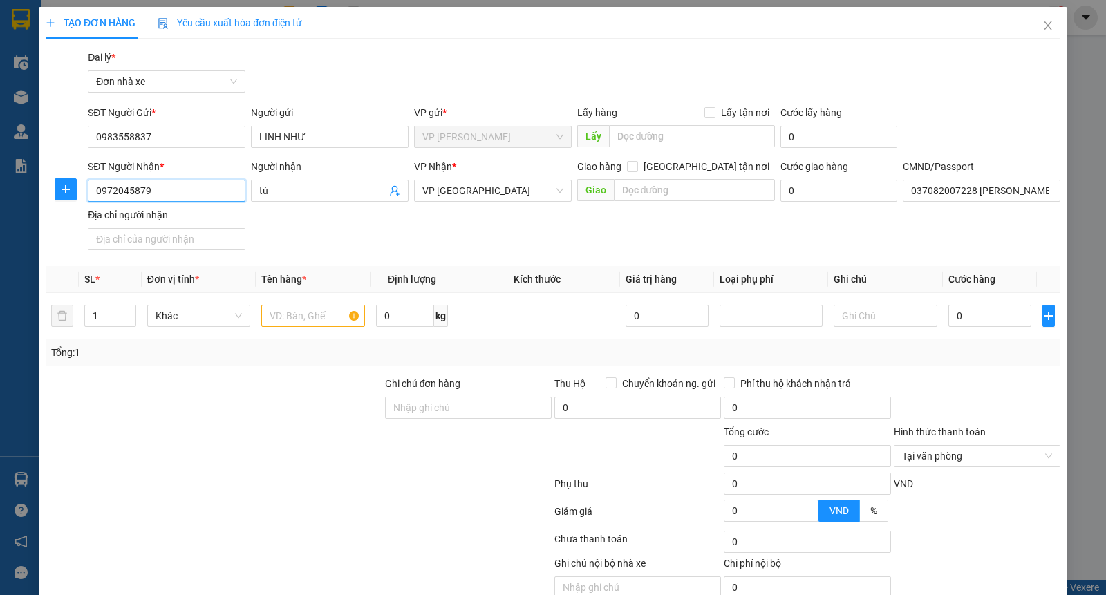
click at [163, 193] on input "0972045879" at bounding box center [167, 191] width 158 height 22
type input "0986443188"
click at [163, 218] on div "0986443188 - [PERSON_NAME]" at bounding box center [164, 218] width 139 height 15
type input "HUYỀN"
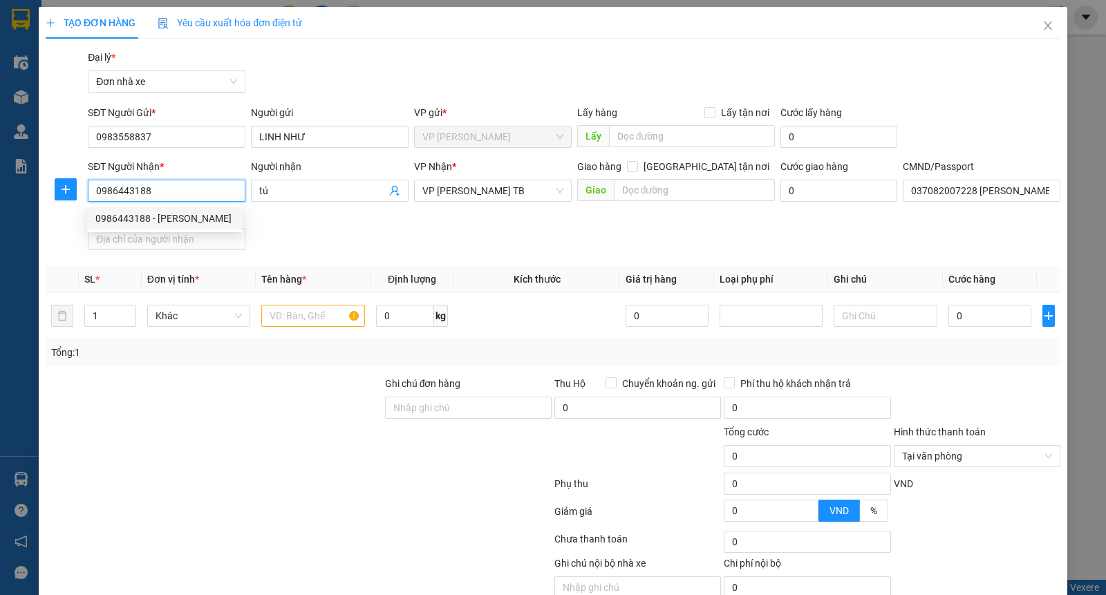
type input "[PERSON_NAME] 034061001026"
type input "0986443188"
click at [306, 314] on input "text" at bounding box center [313, 316] width 104 height 22
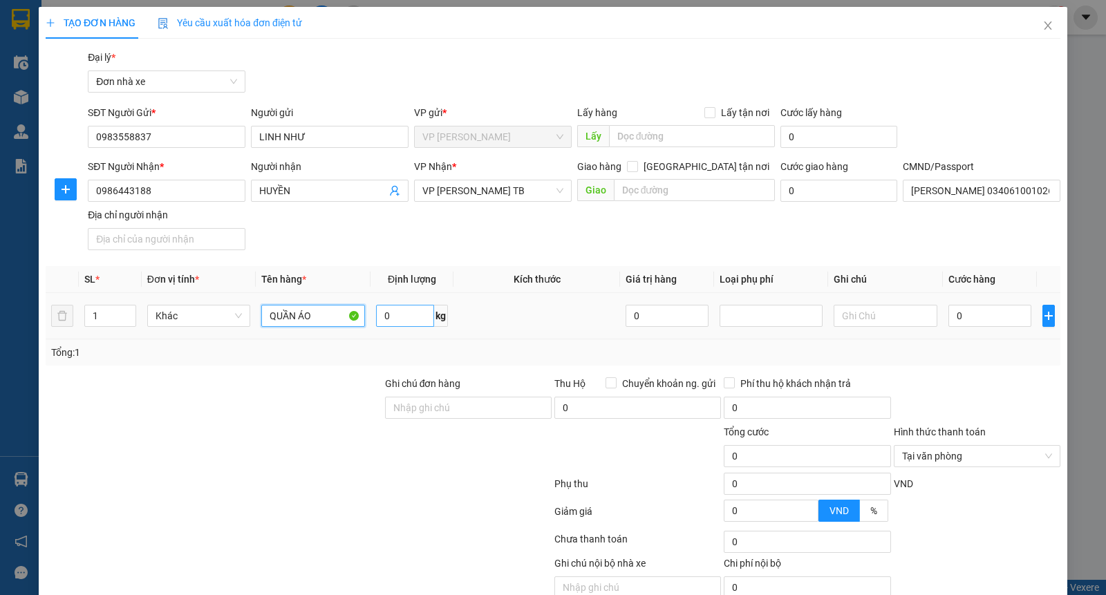
type input "QUẦN ÁO"
click at [397, 313] on input "0" at bounding box center [405, 316] width 58 height 22
type input "5"
click at [960, 309] on input "0" at bounding box center [989, 316] width 83 height 22
type input "3"
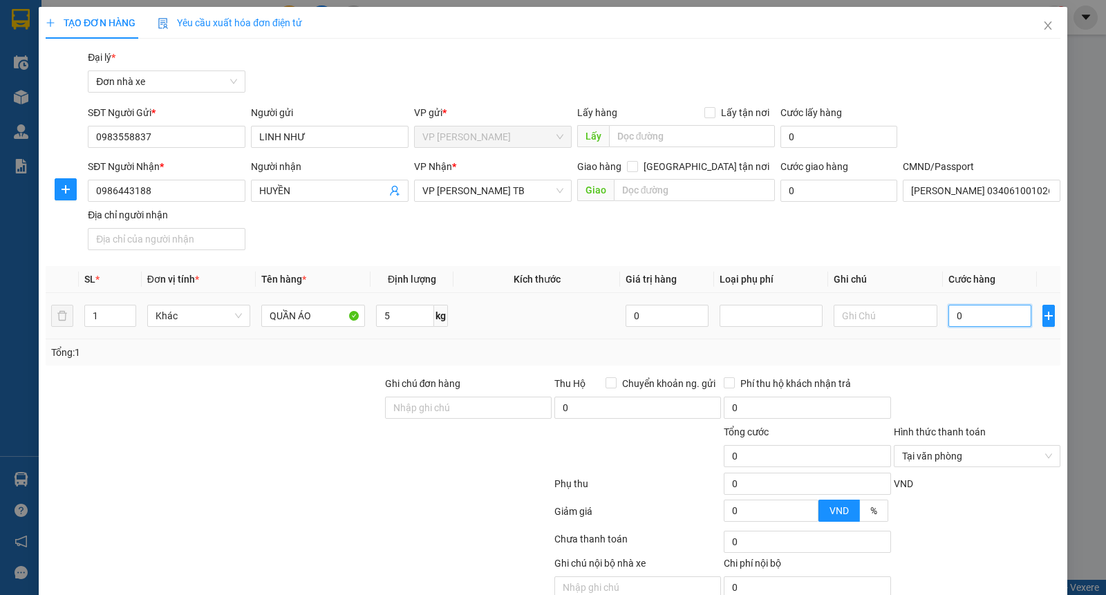
type input "3"
type input "30"
type input "30.000"
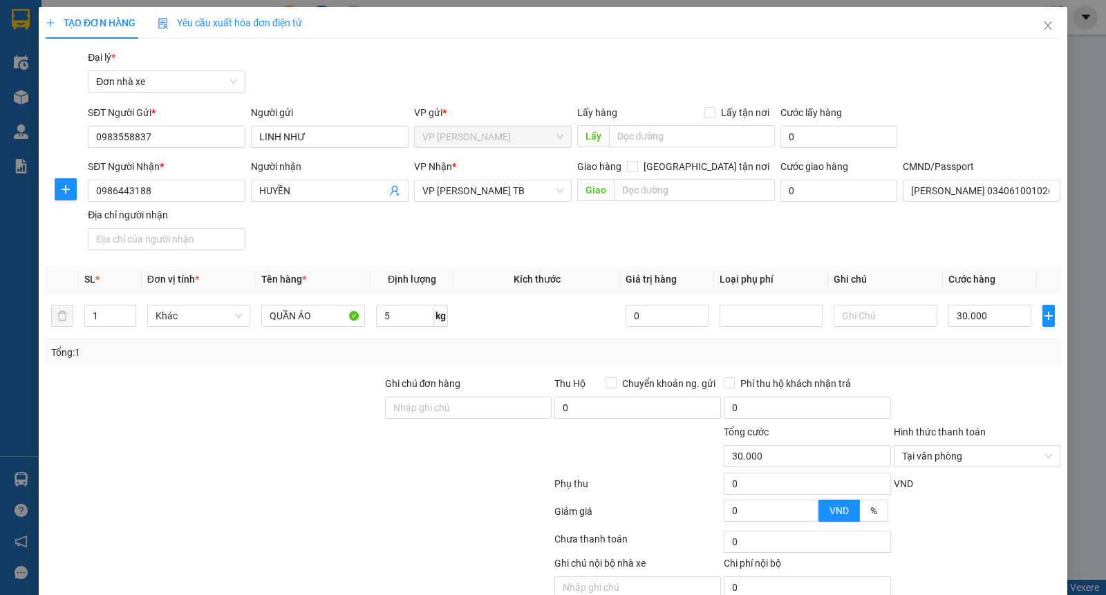
click at [962, 377] on div at bounding box center [976, 400] width 169 height 48
click at [949, 199] on input "[PERSON_NAME] 034061001026" at bounding box center [981, 191] width 158 height 22
click at [979, 115] on div "SĐT Người Gửi * 0983558837 Người gửi LINH NHƯ VP gửi * VP [PERSON_NAME] Lấy hàn…" at bounding box center [574, 129] width 978 height 48
type input "30.000"
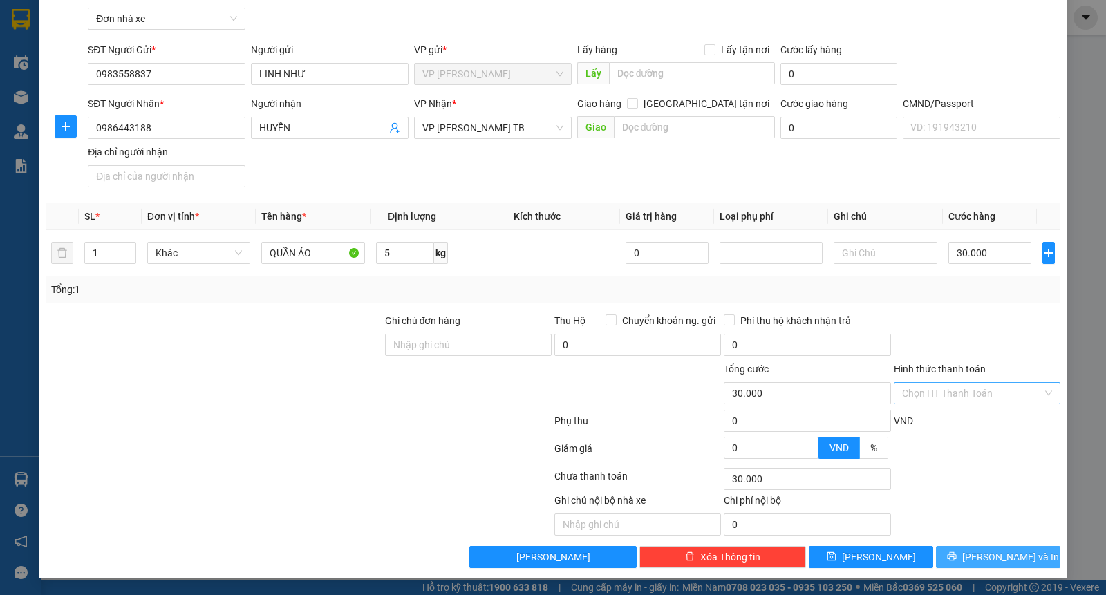
drag, startPoint x: 1010, startPoint y: 565, endPoint x: 1032, endPoint y: 569, distance: 22.6
click at [1010, 564] on button "[PERSON_NAME] và In" at bounding box center [998, 557] width 124 height 22
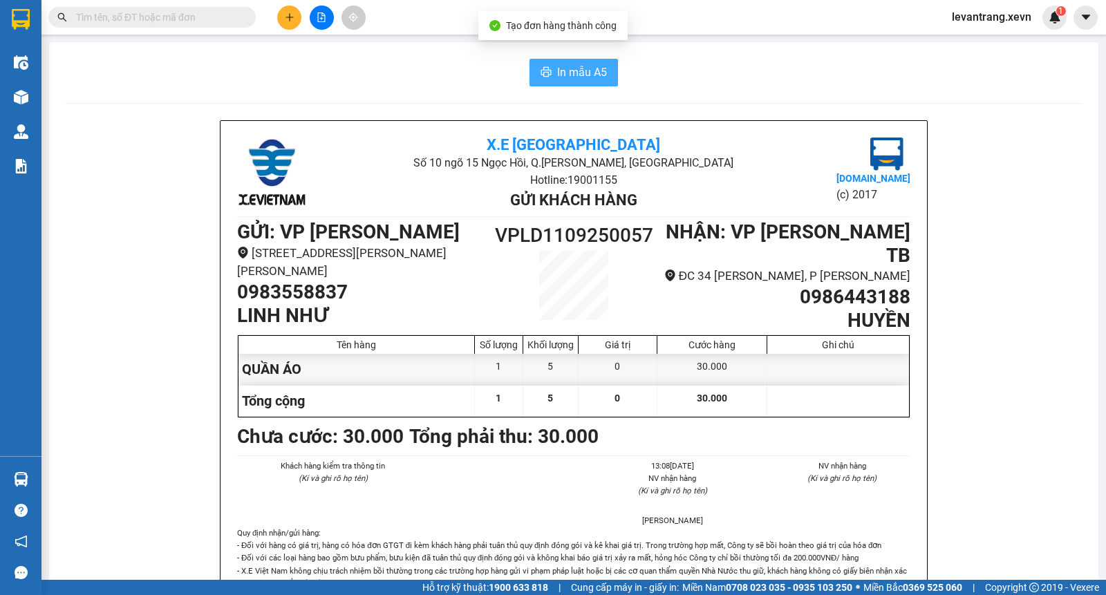
click at [565, 78] on span "In mẫu A5" at bounding box center [582, 72] width 50 height 17
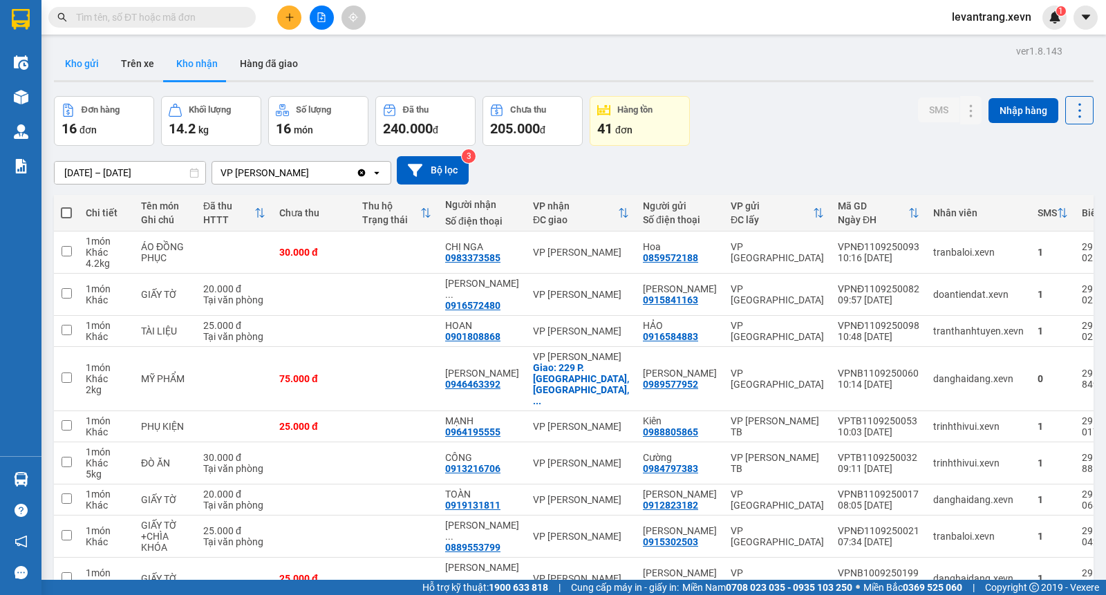
click at [74, 58] on button "Kho gửi" at bounding box center [82, 63] width 56 height 33
